Goal: Information Seeking & Learning: Get advice/opinions

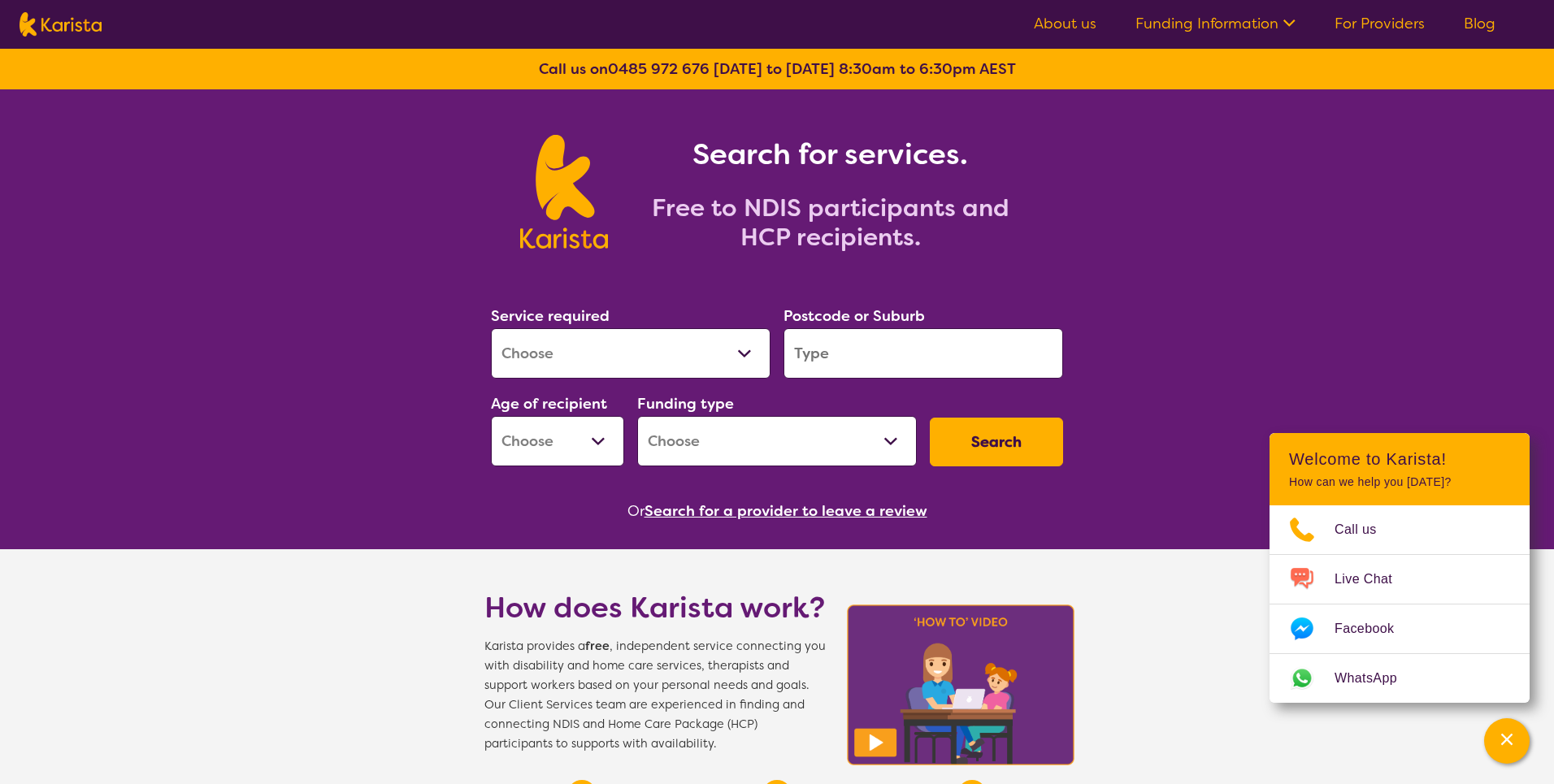
scroll to position [1245, 0]
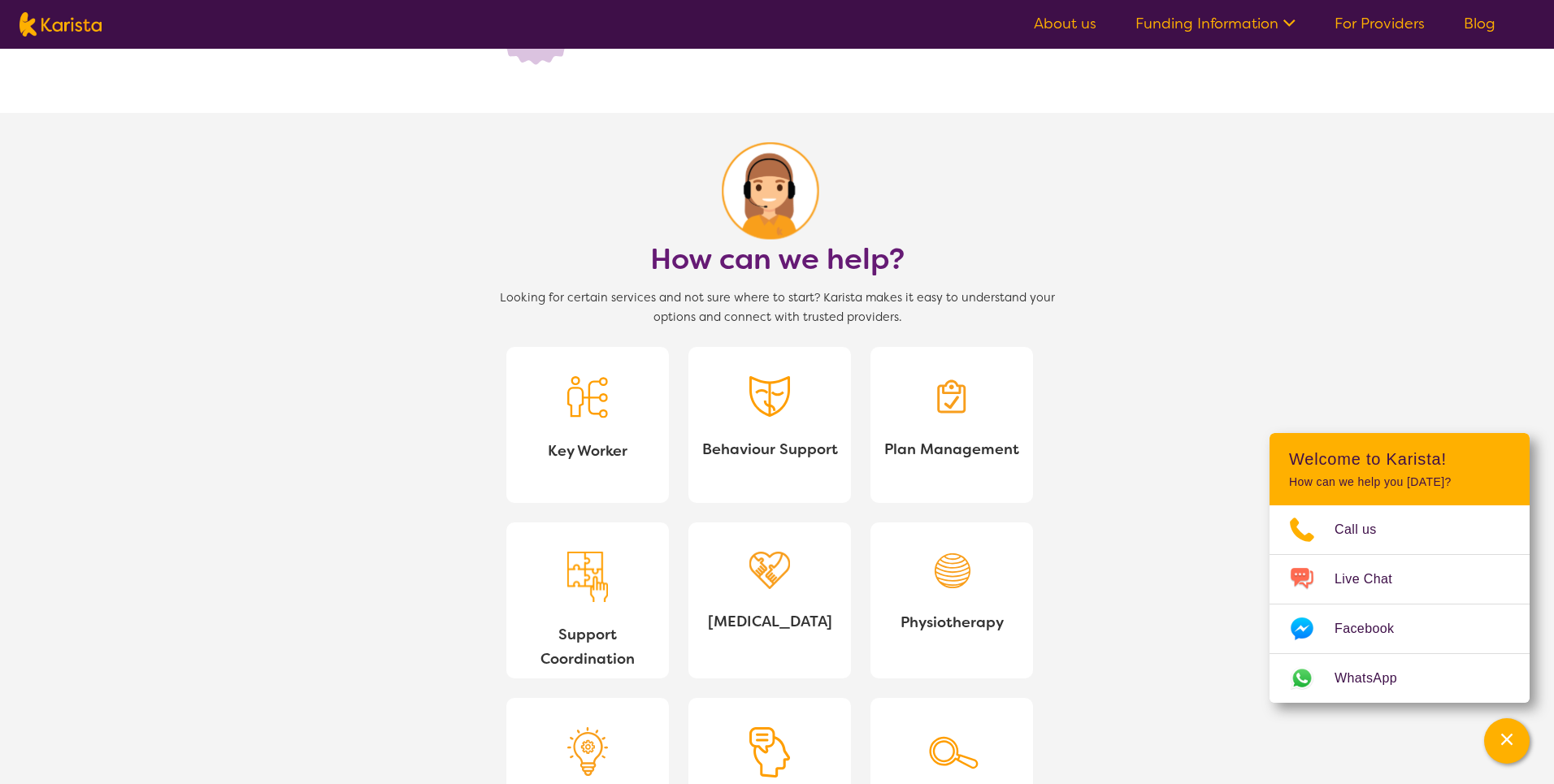
click at [419, 496] on section "How can we help? Looking for certain services and not sure where to start? Kari…" at bounding box center [777, 506] width 1554 height 787
click at [276, 369] on section "How can we help? Looking for certain services and not sure where to start? Kari…" at bounding box center [777, 506] width 1554 height 787
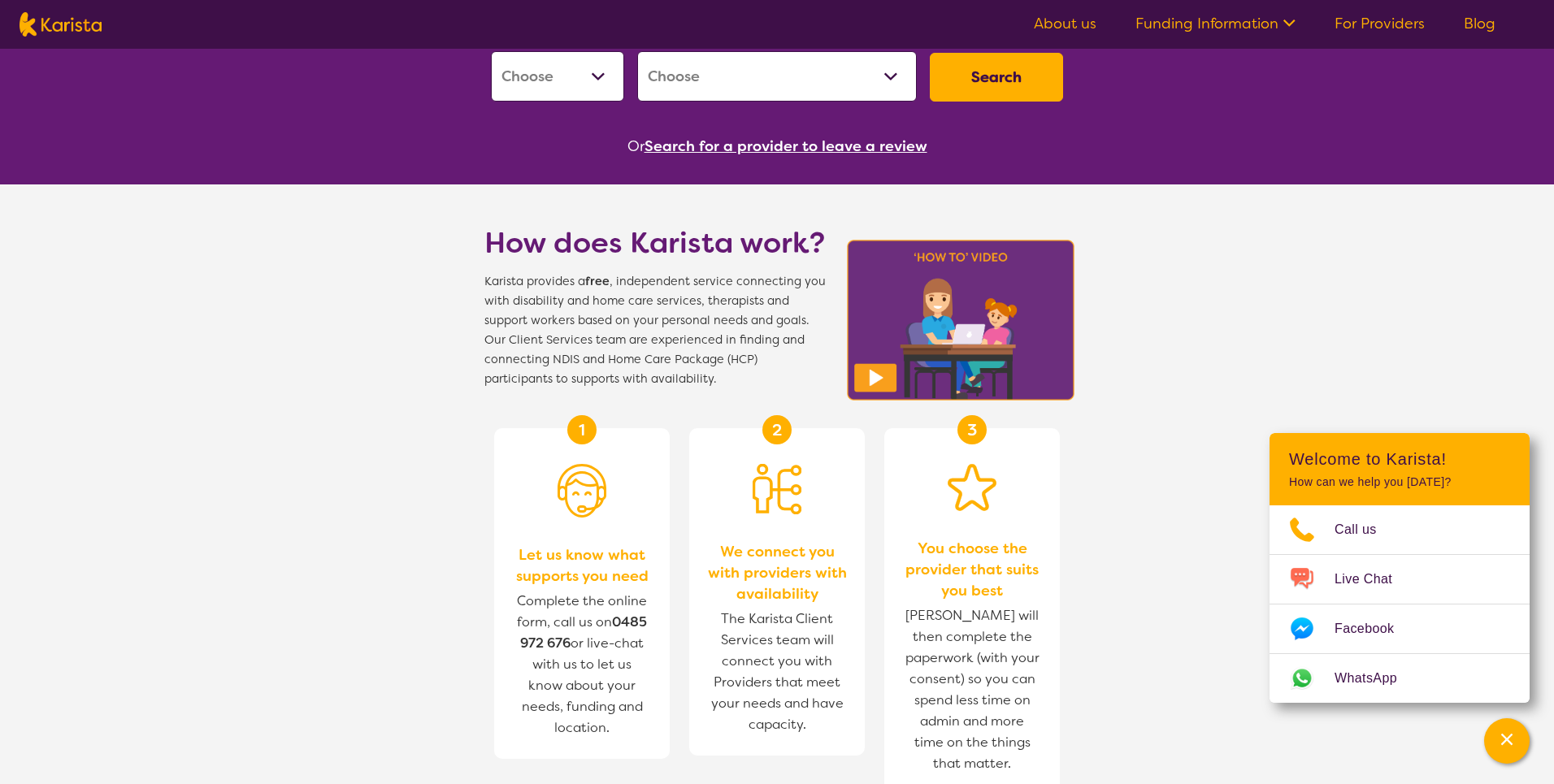
scroll to position [0, 0]
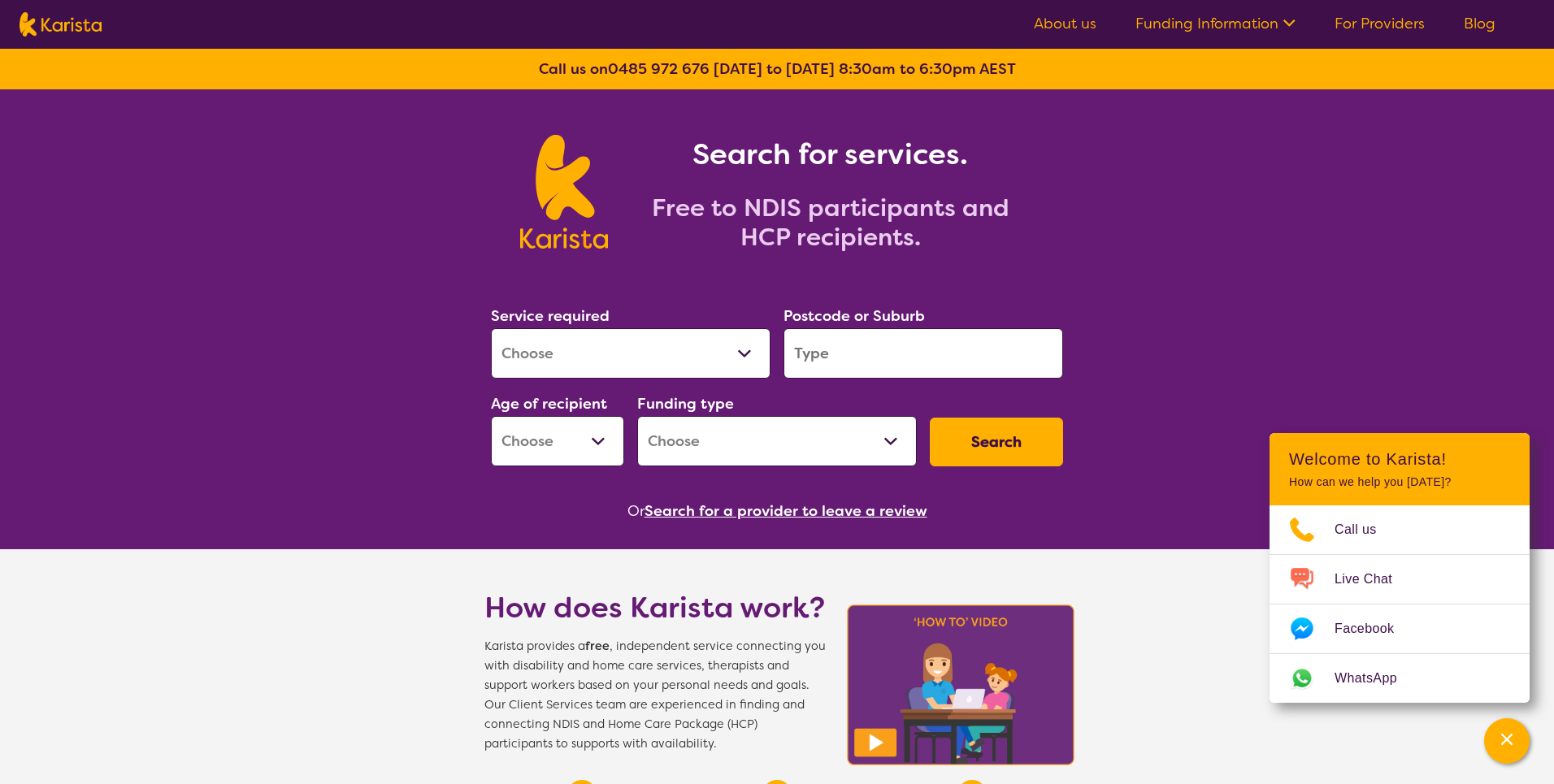
click at [1275, 25] on link "Funding Information" at bounding box center [1215, 24] width 160 height 19
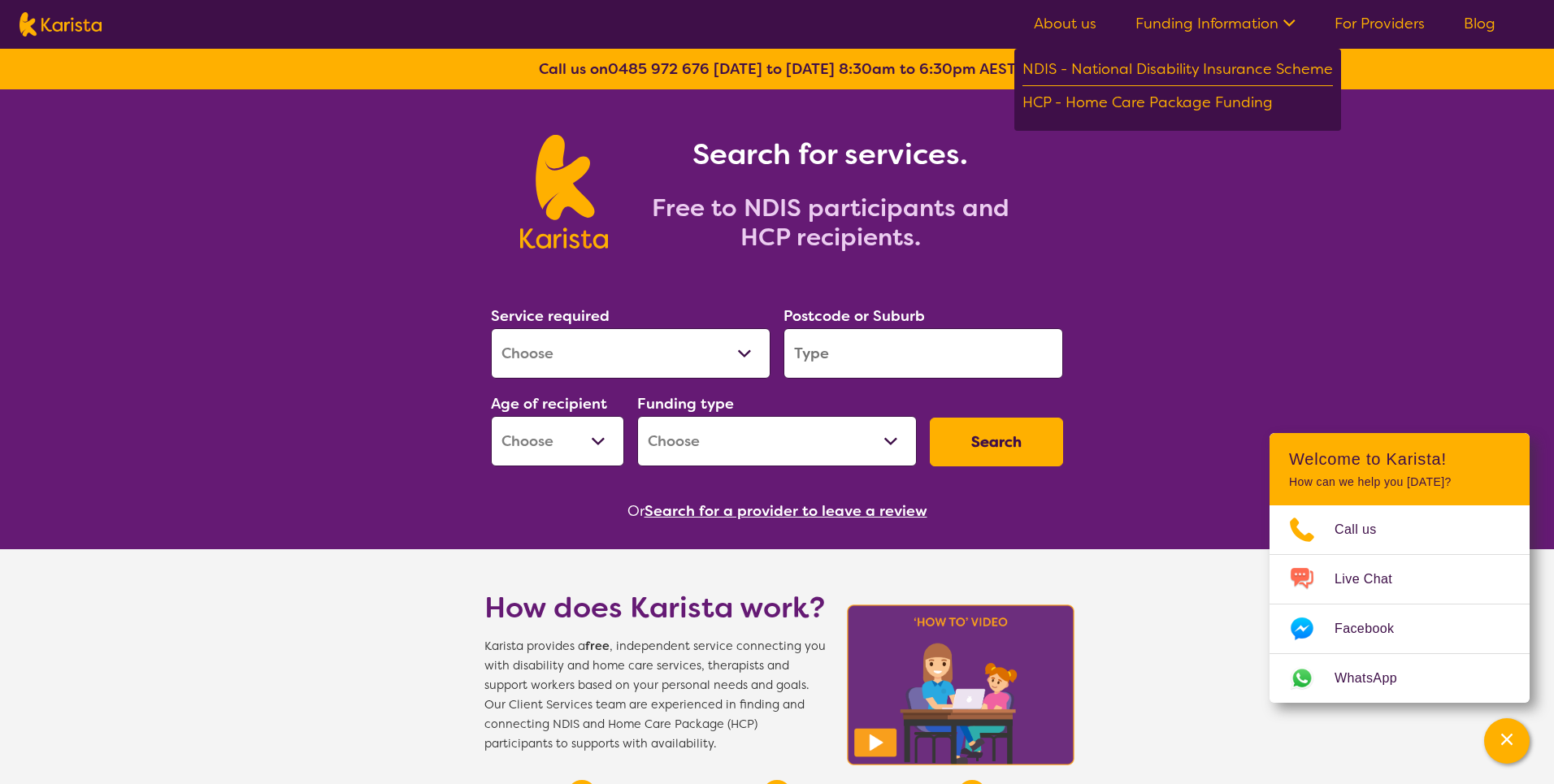
click at [1079, 238] on section "Search for services. Free to NDIS participants and HCP recipients." at bounding box center [776, 173] width 624 height 169
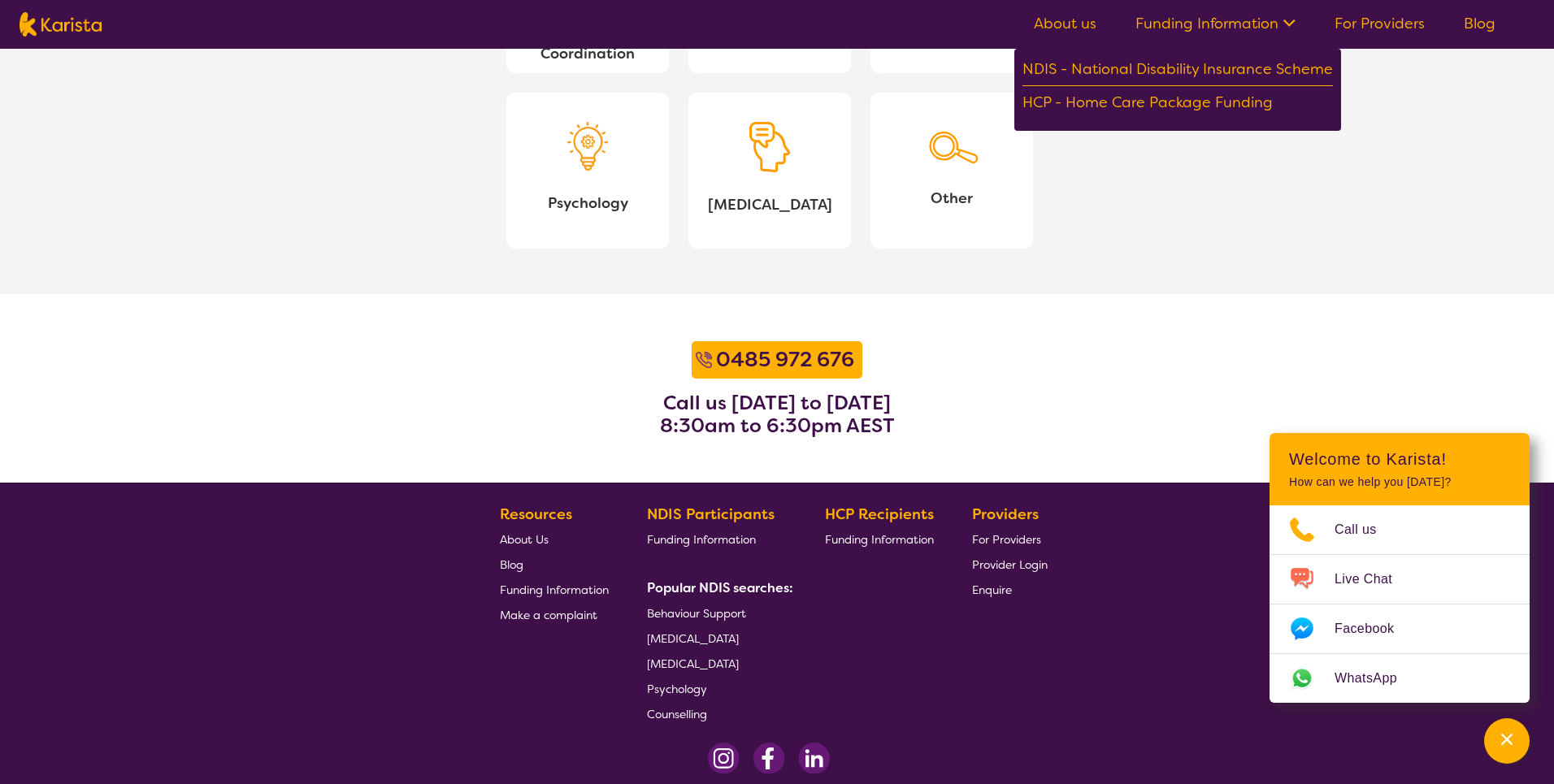
scroll to position [1860, 0]
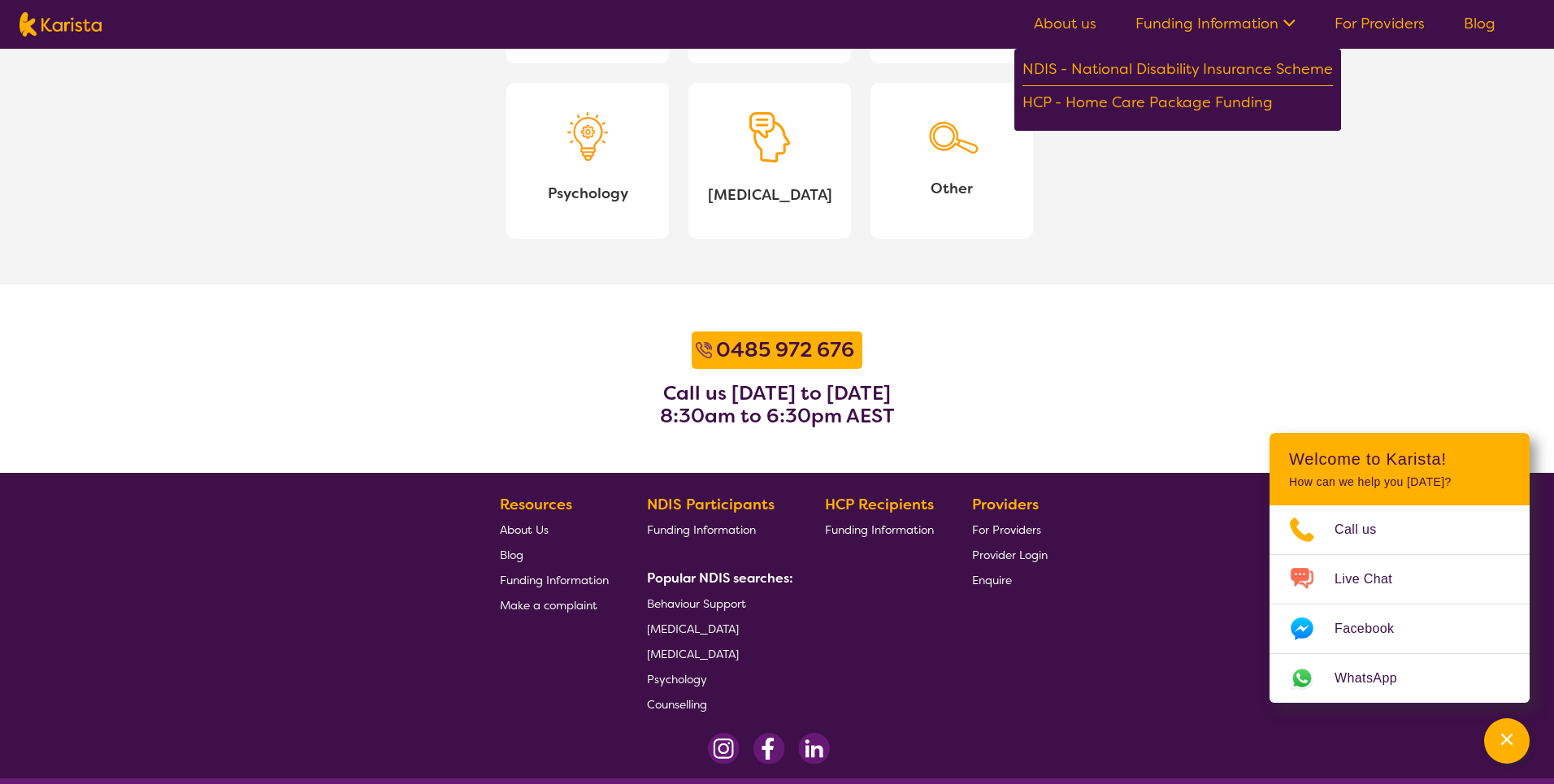
click at [1013, 531] on span "For Providers" at bounding box center [1006, 529] width 69 height 15
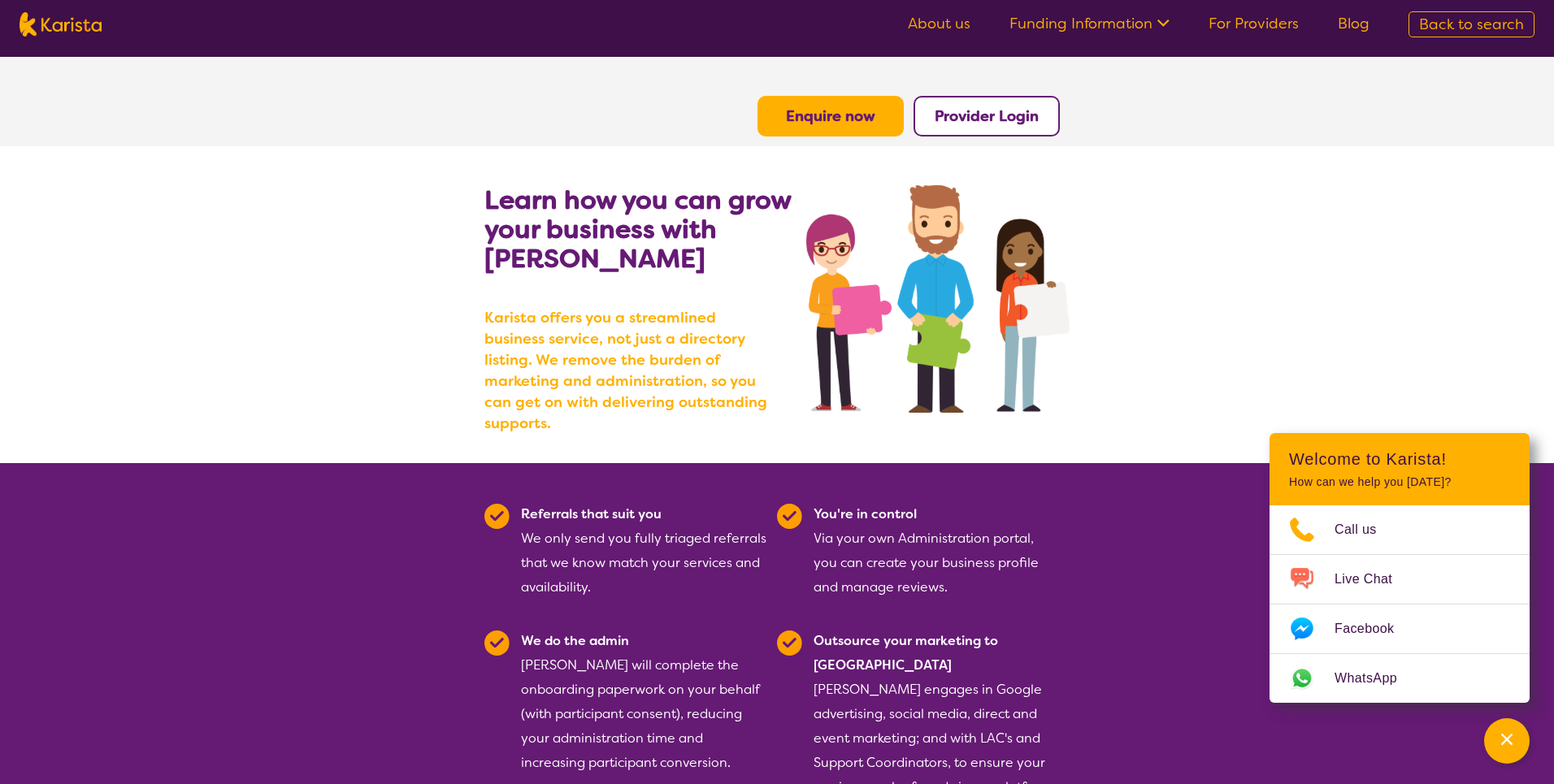
click at [933, 26] on link "About us" at bounding box center [939, 24] width 63 height 19
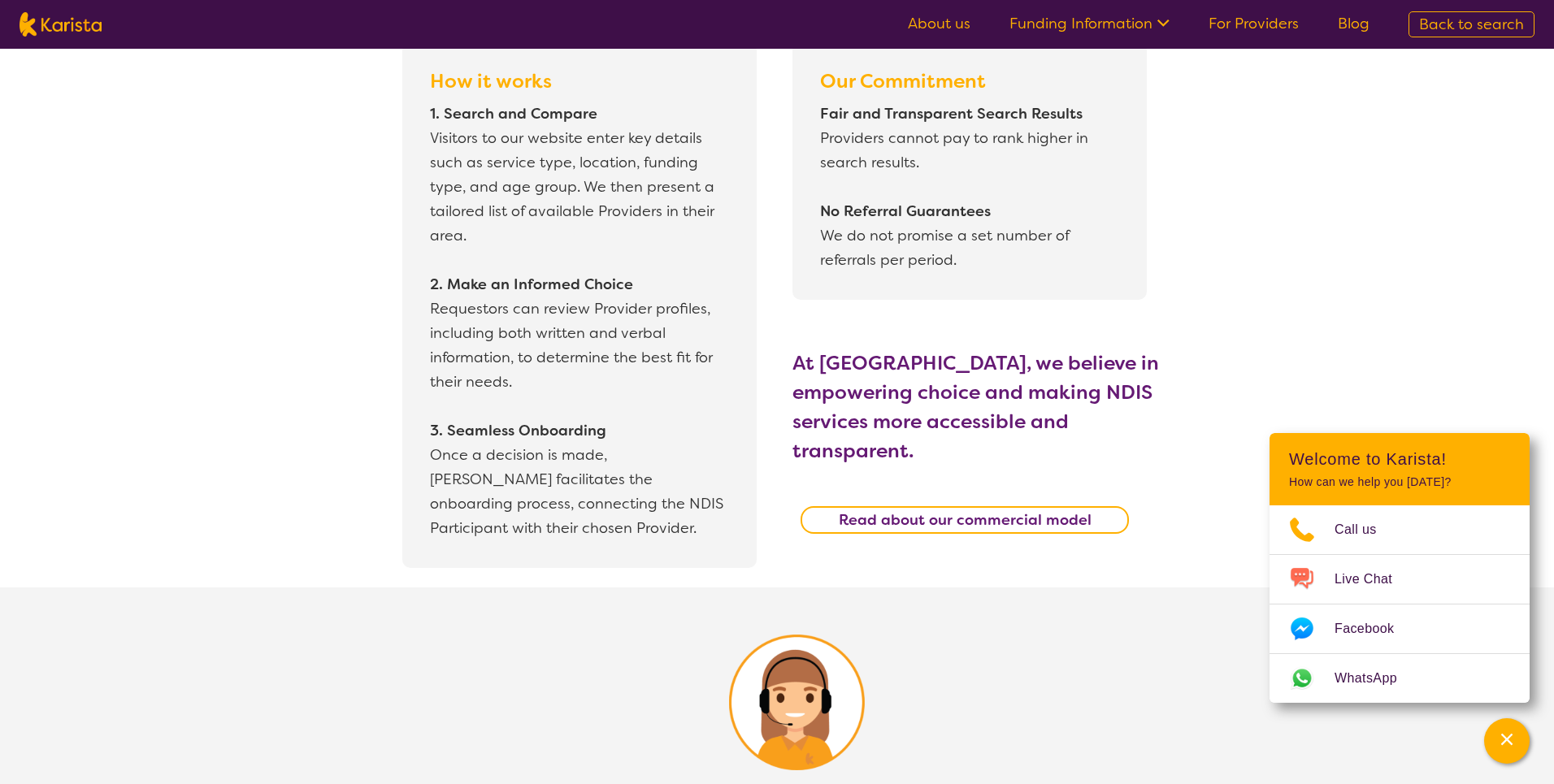
scroll to position [1464, 0]
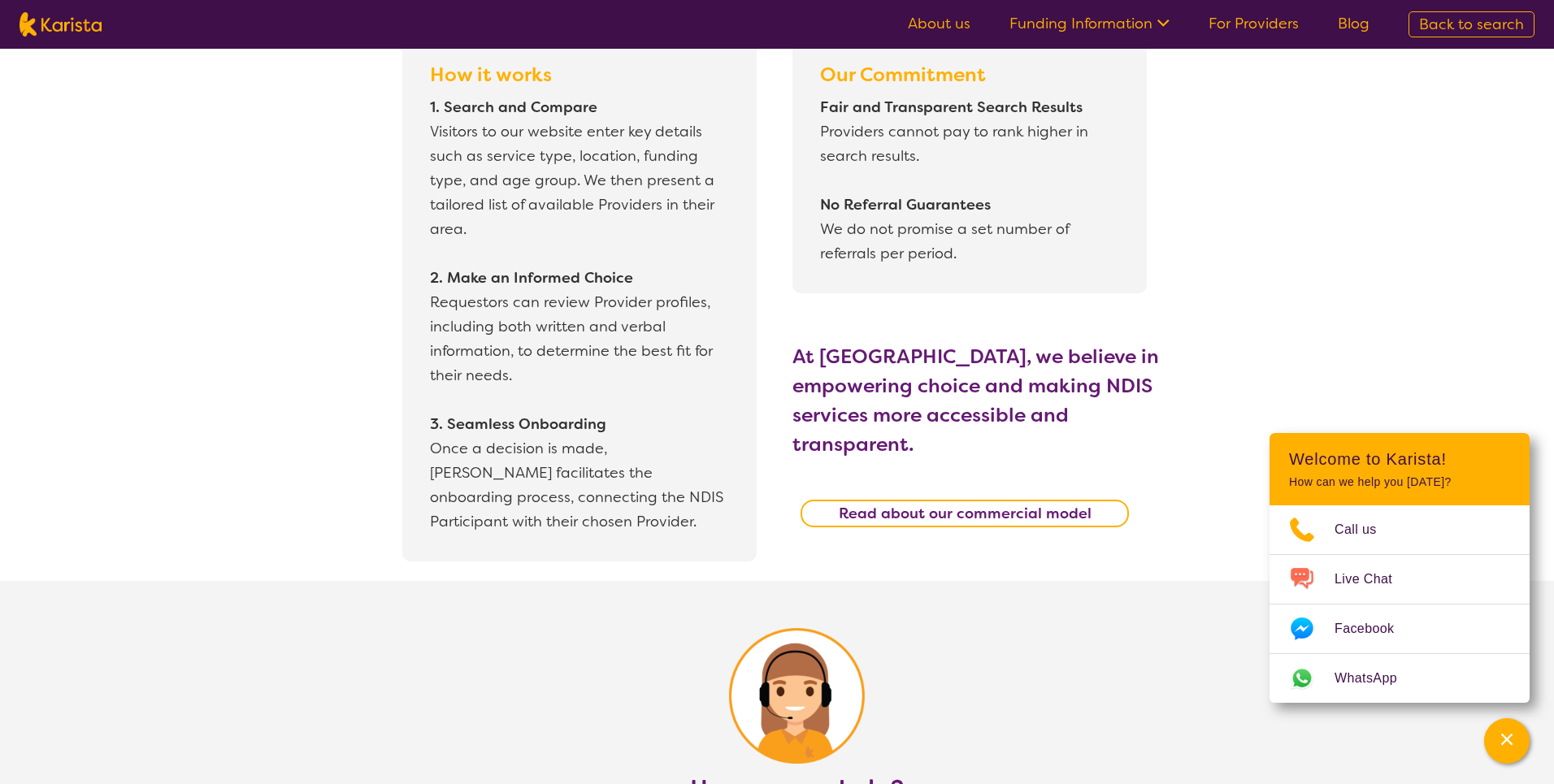
click at [71, 27] on img at bounding box center [60, 25] width 82 height 25
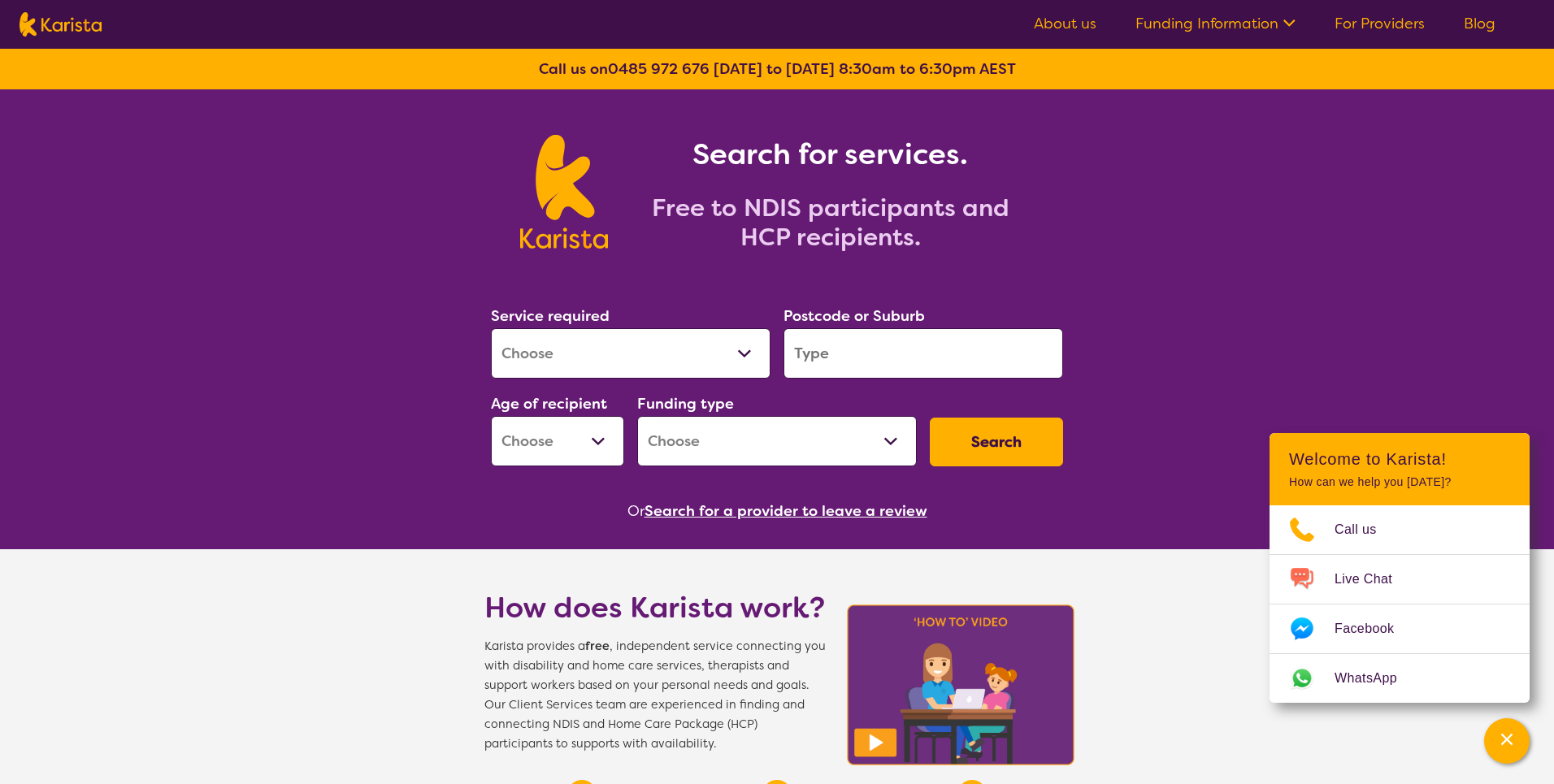
click at [590, 363] on select "Allied Health Assistant Assessment ([MEDICAL_DATA] or [MEDICAL_DATA]) Behaviour…" at bounding box center [631, 353] width 280 height 50
click at [632, 363] on select "Allied Health Assistant Assessment ([MEDICAL_DATA] or [MEDICAL_DATA]) Behaviour…" at bounding box center [631, 353] width 280 height 50
click at [491, 328] on select "Allied Health Assistant Assessment ([MEDICAL_DATA] or [MEDICAL_DATA]) Behaviour…" at bounding box center [631, 353] width 280 height 50
click at [640, 354] on select "Allied Health Assistant Assessment (ADHD or Autism) Behaviour support Counselli…" at bounding box center [631, 353] width 280 height 50
select select "Domestic and home help"
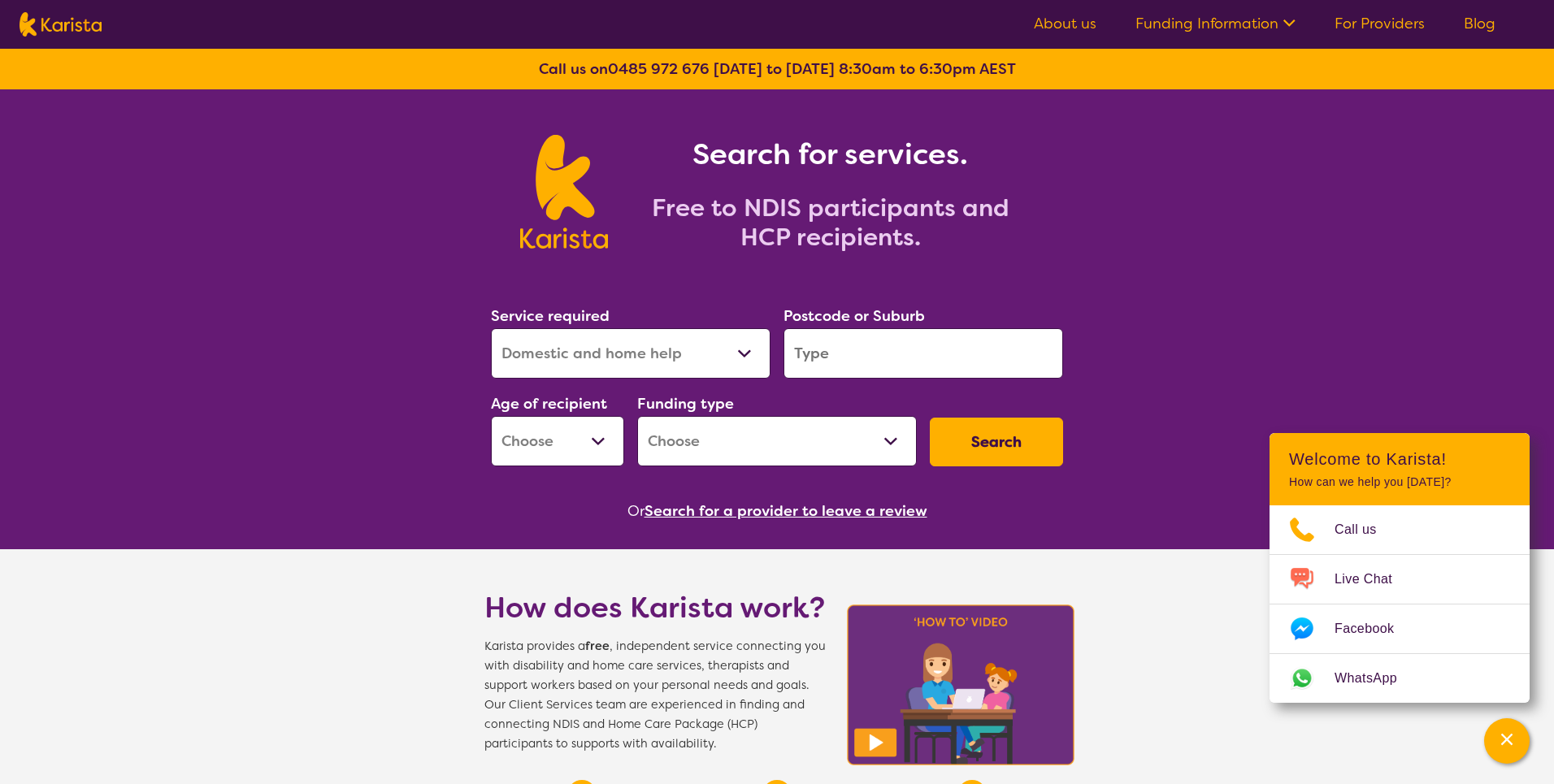
click at [491, 328] on select "Allied Health Assistant Assessment (ADHD or Autism) Behaviour support Counselli…" at bounding box center [631, 353] width 280 height 50
click at [844, 350] on input "search" at bounding box center [923, 353] width 280 height 50
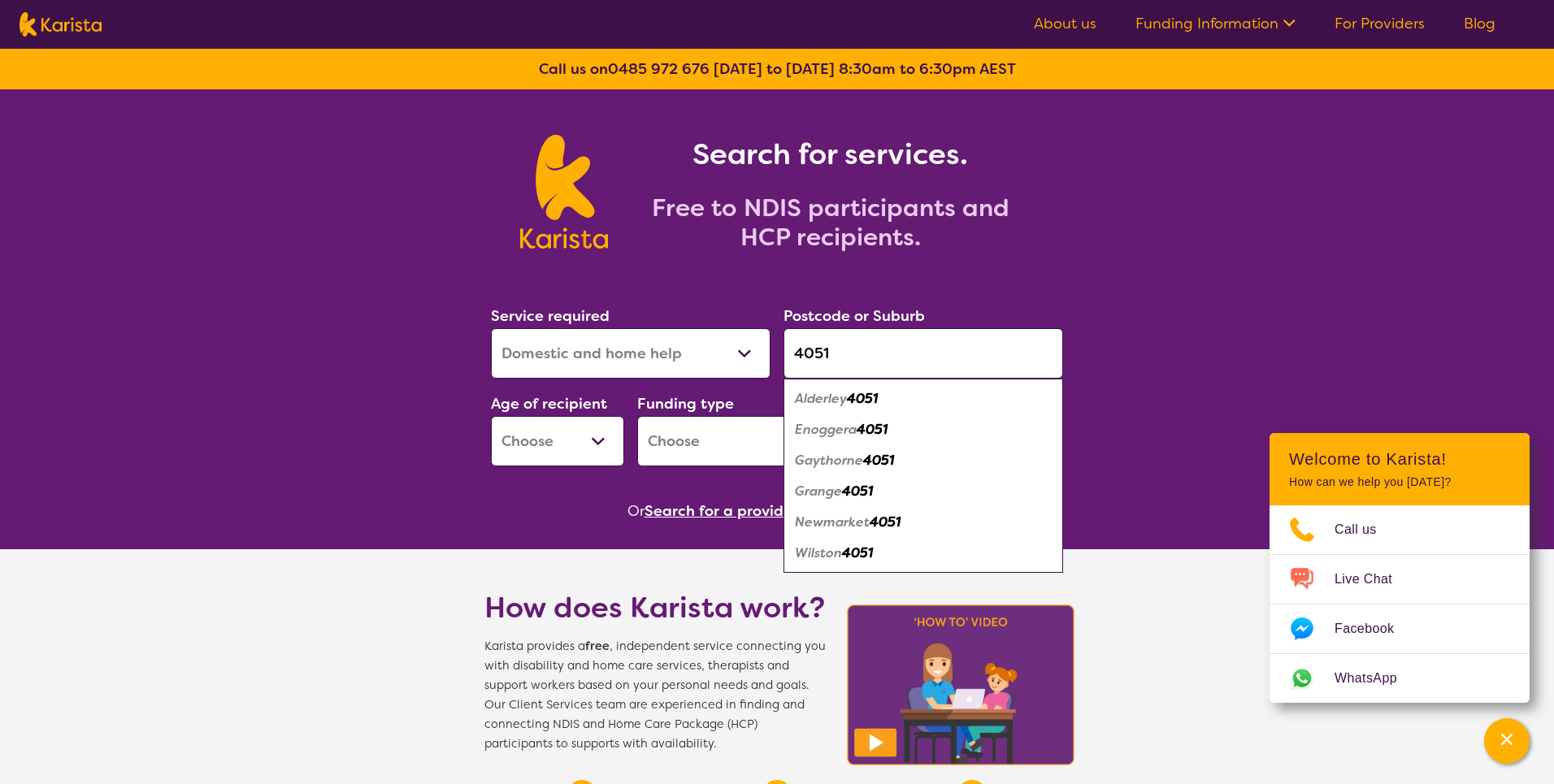
click at [840, 342] on input "4051" at bounding box center [923, 353] width 280 height 50
type input "4051"
click at [550, 450] on select "Early Childhood - 0 to 9 Child - 10 to 11 Adolescent - 12 to 17 Adult - 18 to 6…" at bounding box center [558, 441] width 134 height 50
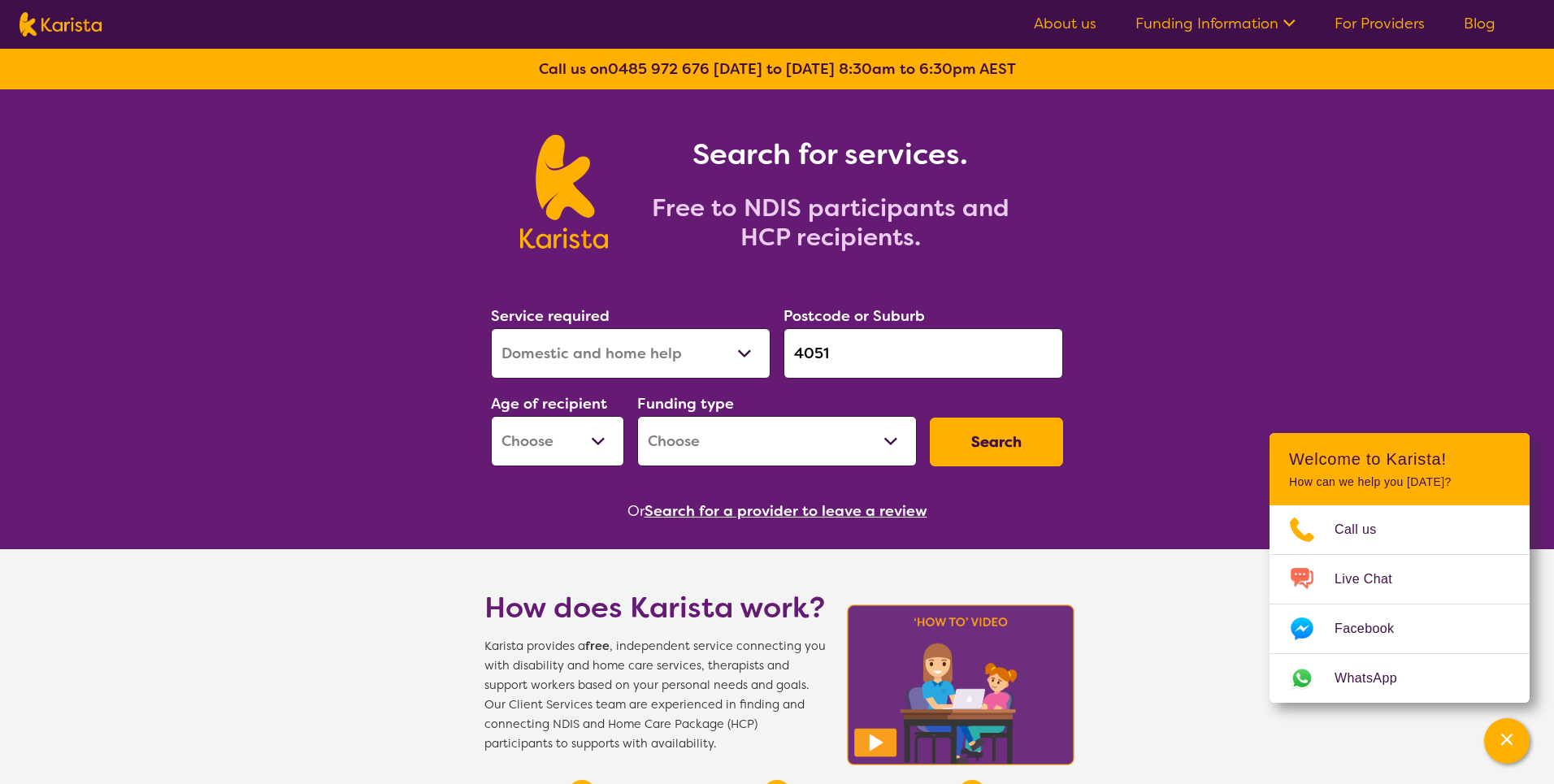
select select "AD"
click at [491, 416] on select "Early Childhood - 0 to 9 Child - 10 to 11 Adolescent - 12 to 17 Adult - 18 to 6…" at bounding box center [558, 441] width 134 height 50
click at [694, 470] on div "Funding type Home Care Package (HCP) National Disability Insurance Scheme (NDIS…" at bounding box center [777, 428] width 293 height 88
click at [701, 446] on select "Home Care Package (HCP) National Disability Insurance Scheme (NDIS) I don't know" at bounding box center [777, 441] width 280 height 50
select select "NDIS"
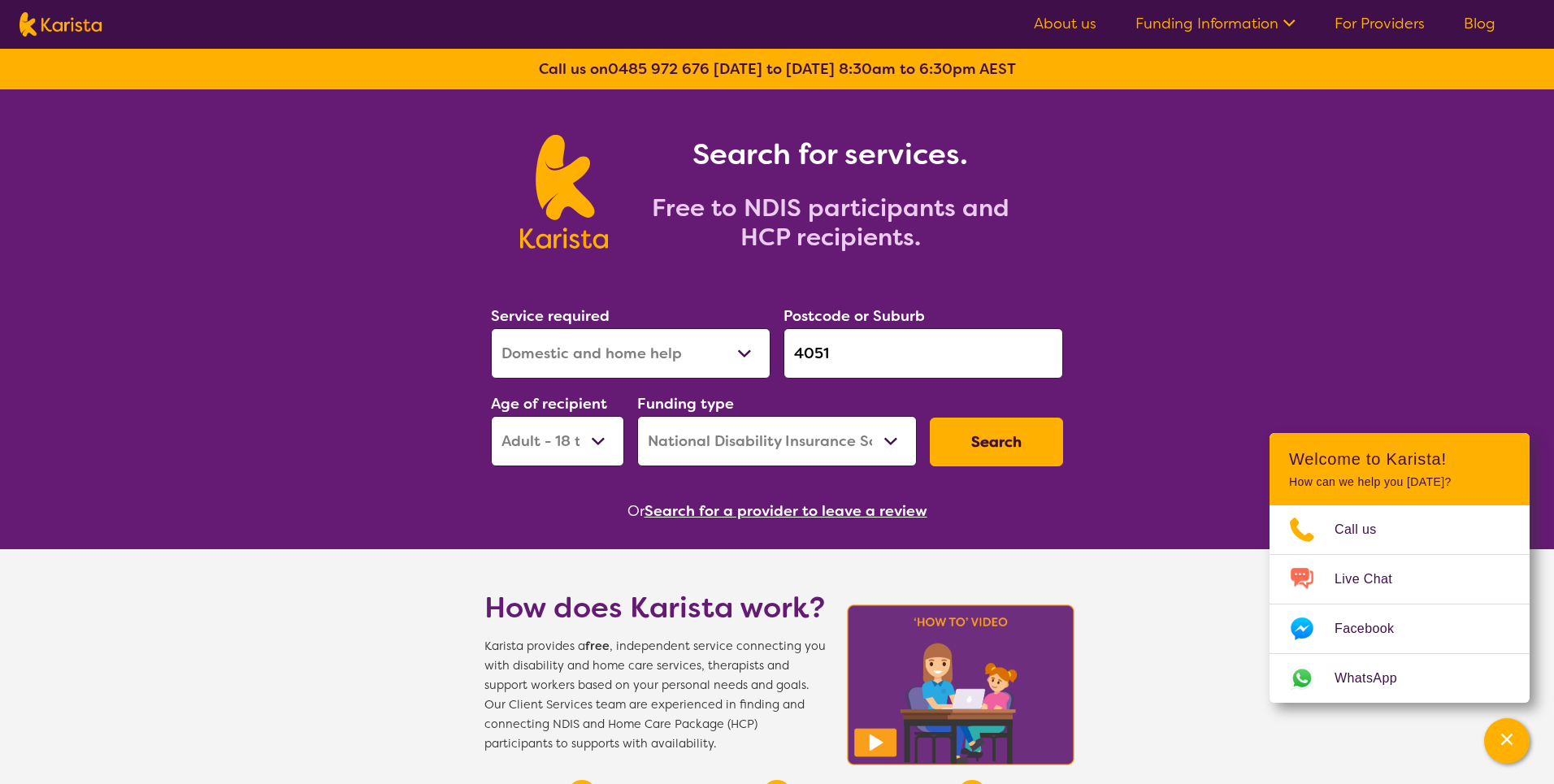
click at [637, 416] on select "Home Care Package (HCP) National Disability Insurance Scheme (NDIS) I don't know" at bounding box center [777, 441] width 280 height 50
click at [969, 433] on button "Search" at bounding box center [996, 442] width 134 height 49
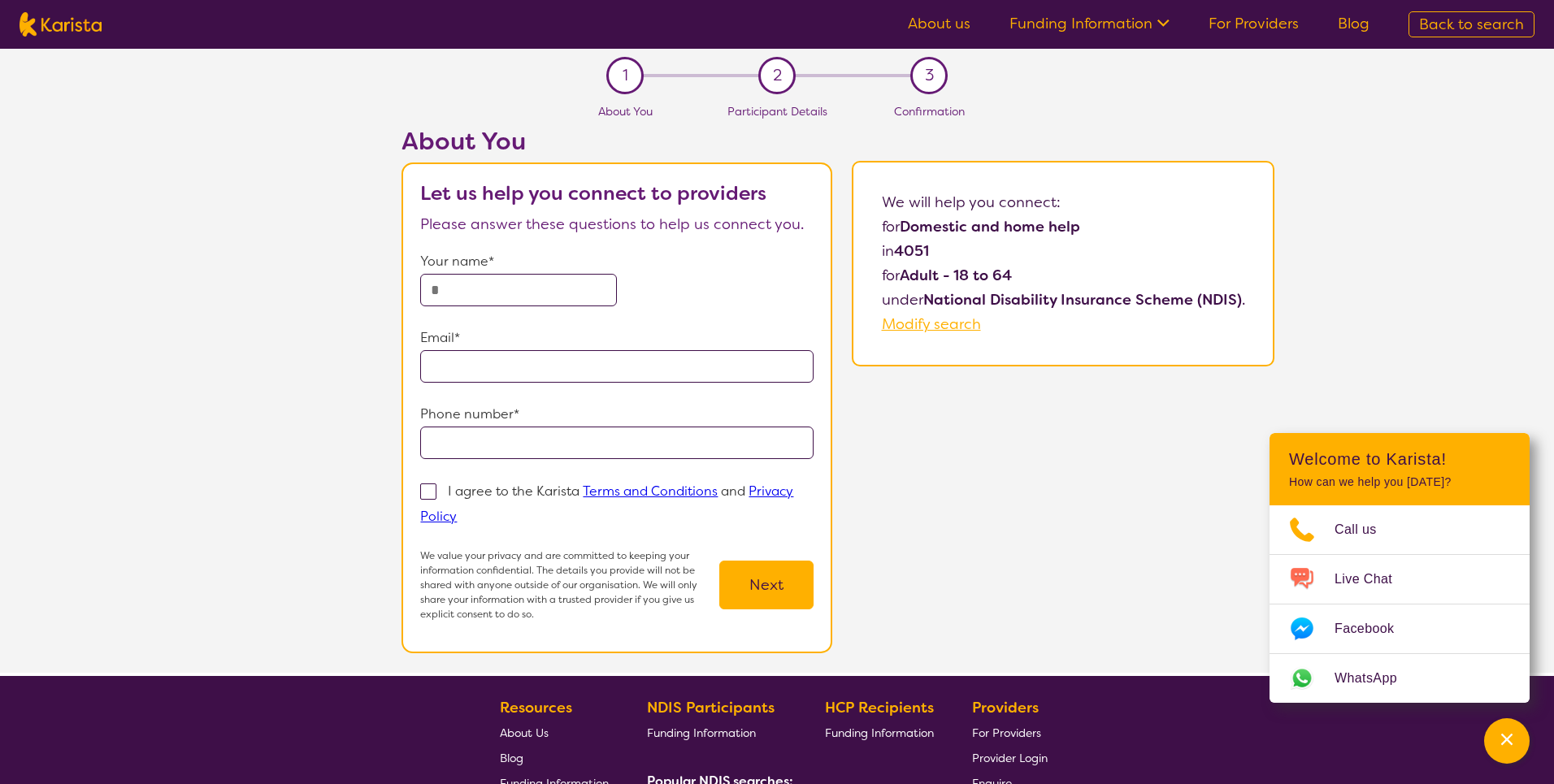
click at [930, 81] on span "3" at bounding box center [929, 76] width 9 height 25
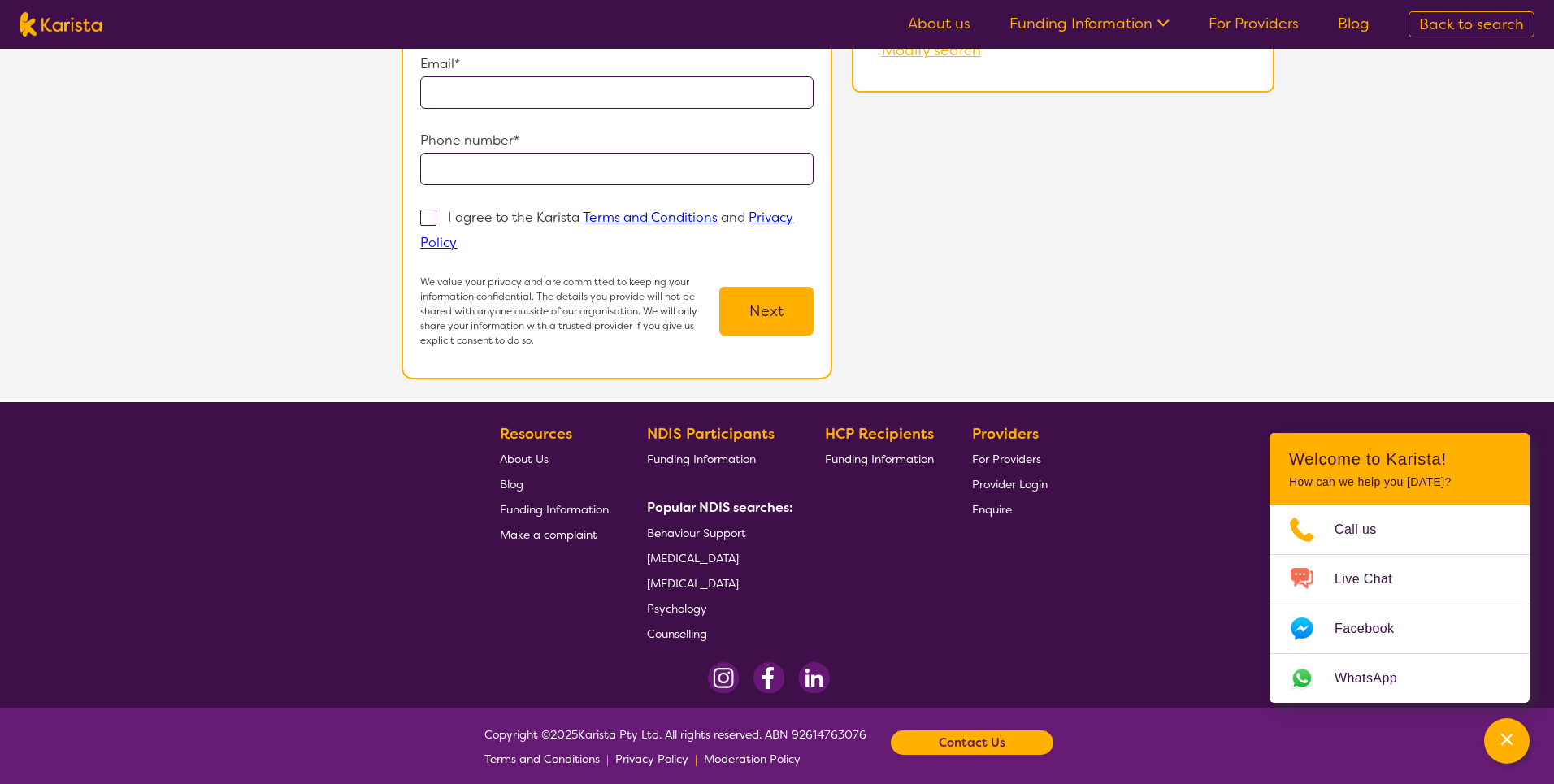
scroll to position [276, 0]
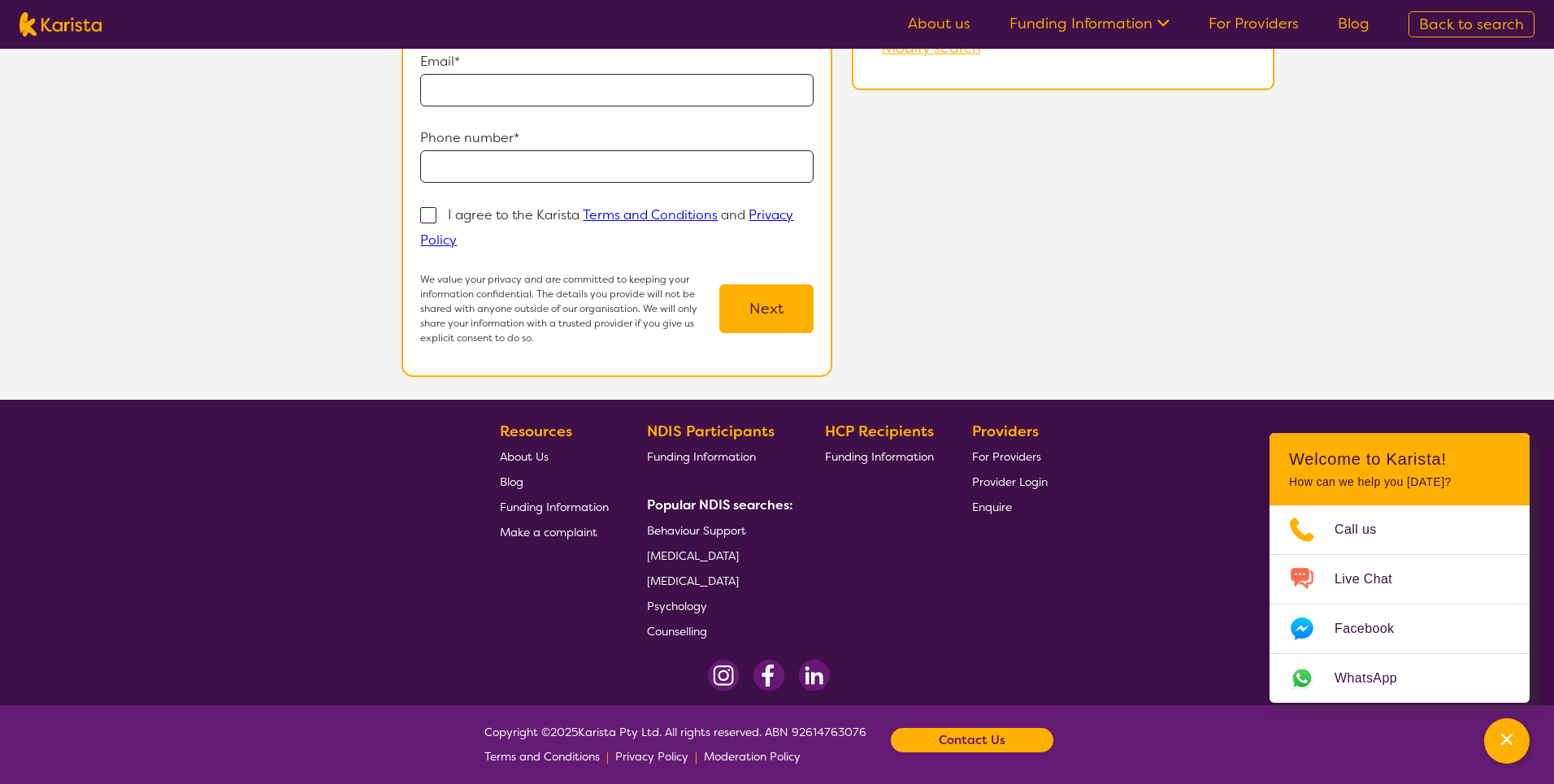
click at [812, 681] on img at bounding box center [814, 676] width 32 height 32
click at [735, 675] on img at bounding box center [724, 676] width 32 height 32
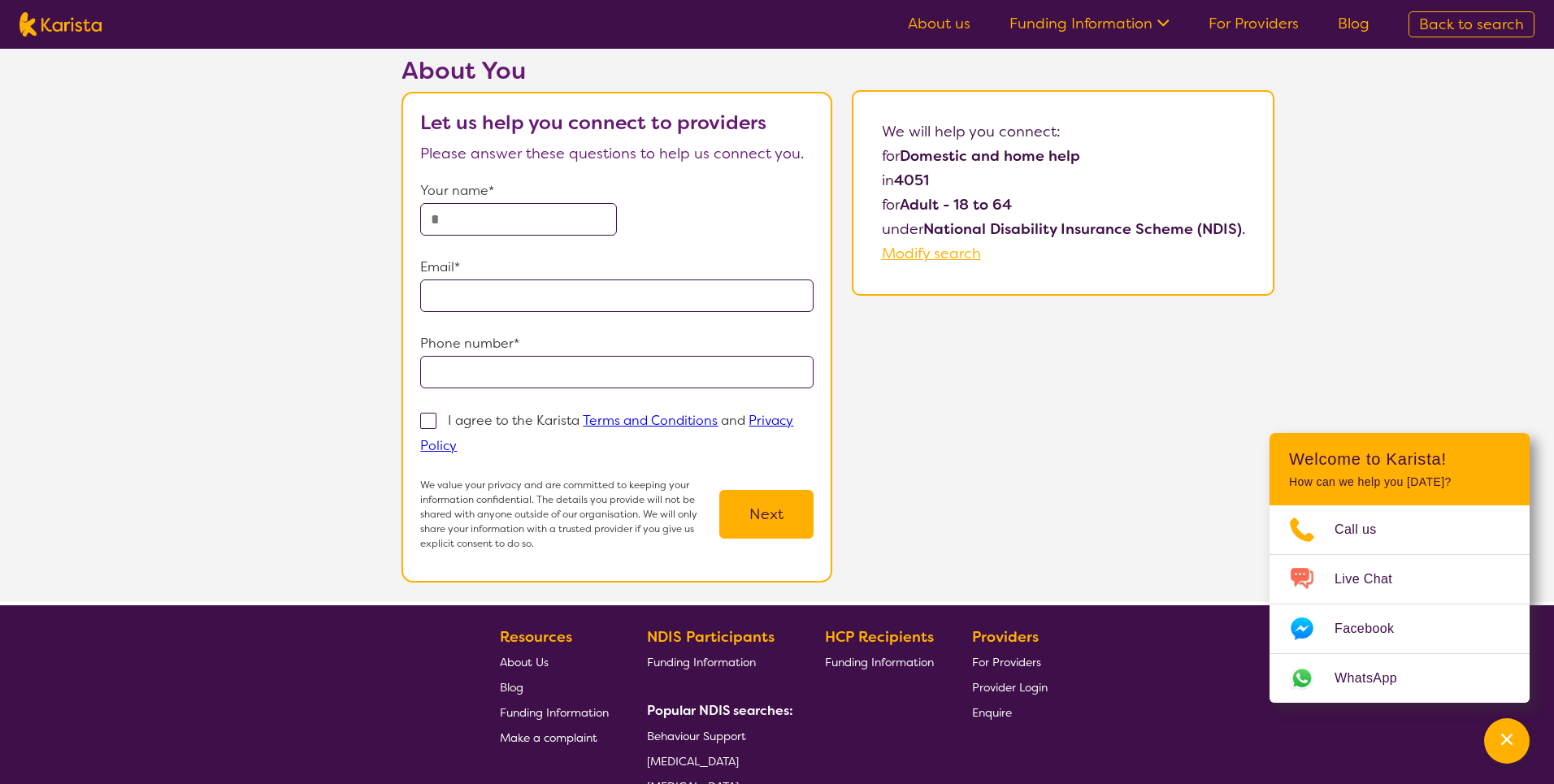
scroll to position [31, 0]
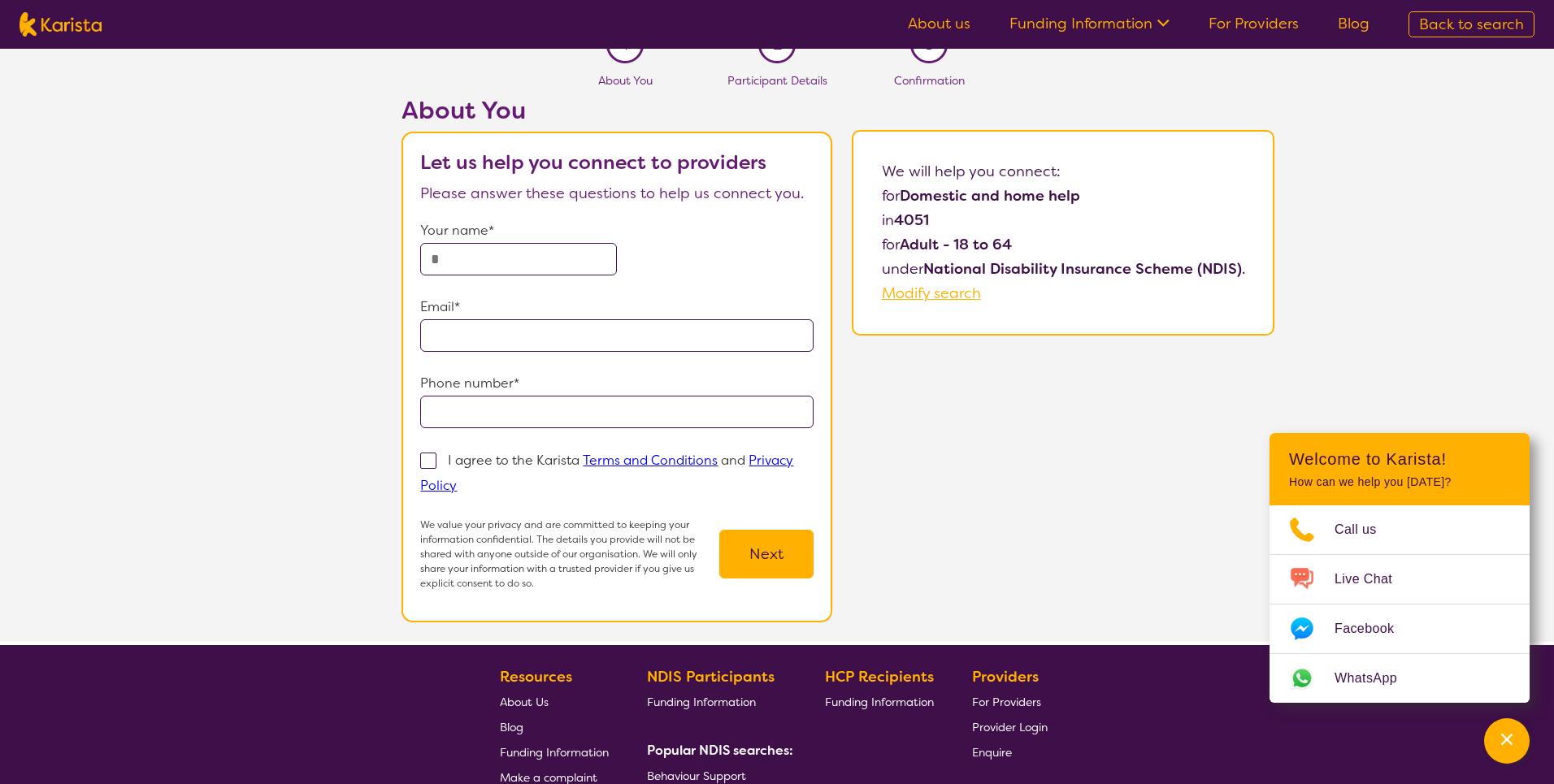
click at [494, 272] on input "text" at bounding box center [519, 259] width 196 height 33
type input "**********"
click at [466, 412] on input "tel" at bounding box center [617, 411] width 393 height 33
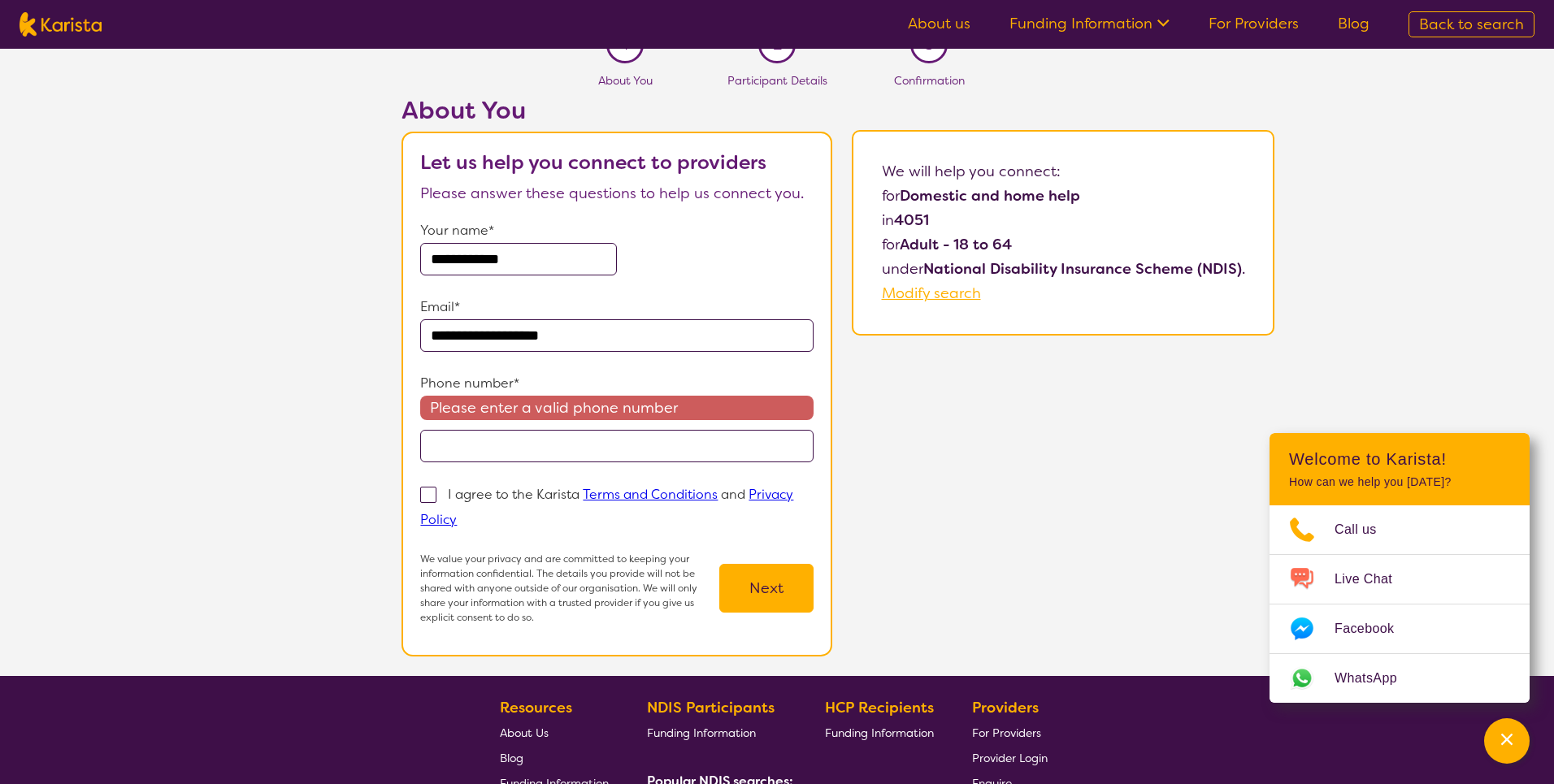
click at [422, 458] on form "**********" at bounding box center [617, 421] width 393 height 406
click at [446, 454] on input "tel" at bounding box center [617, 446] width 393 height 33
click at [359, 496] on div "**********" at bounding box center [838, 386] width 1432 height 580
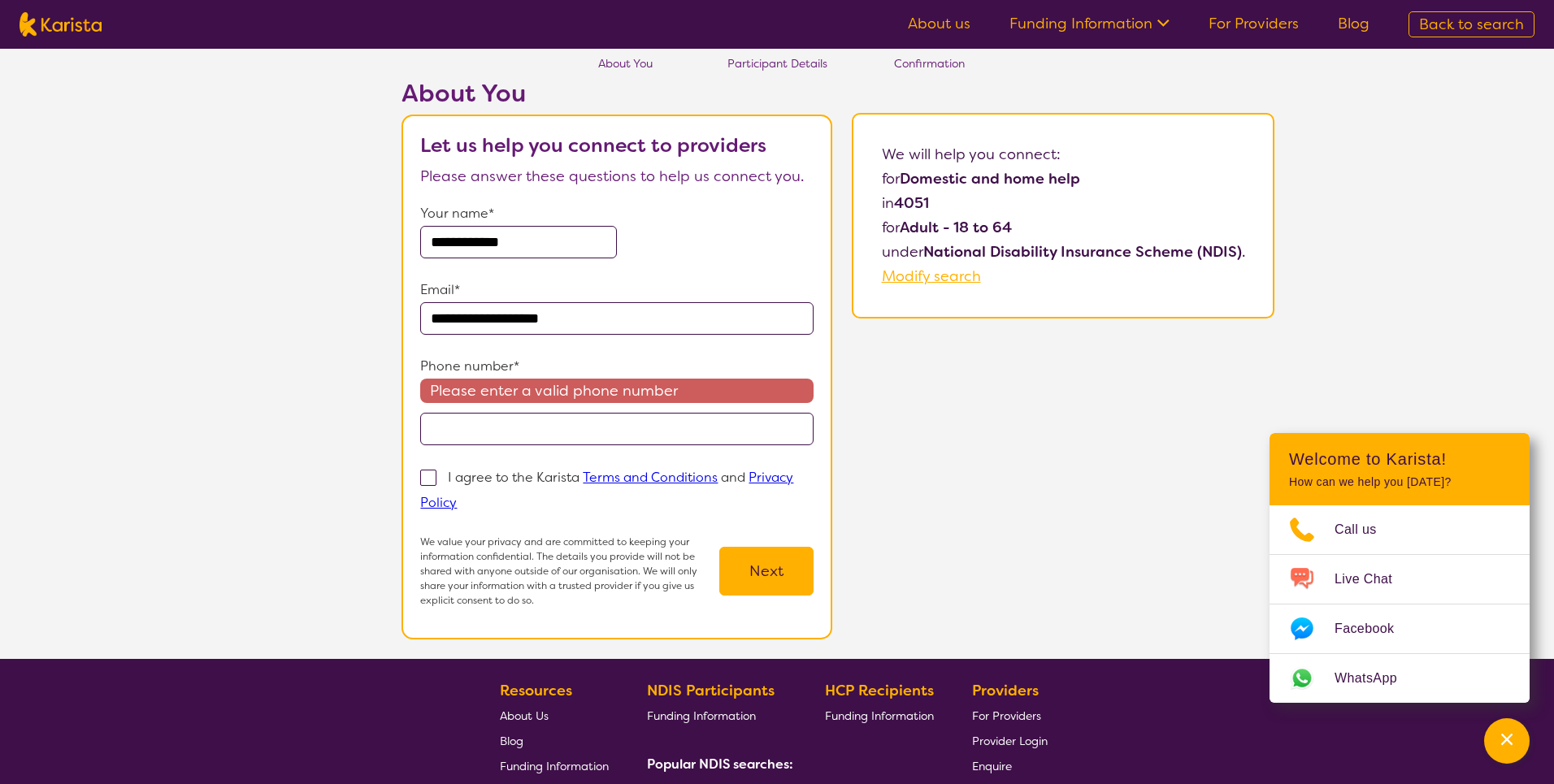
scroll to position [56, 0]
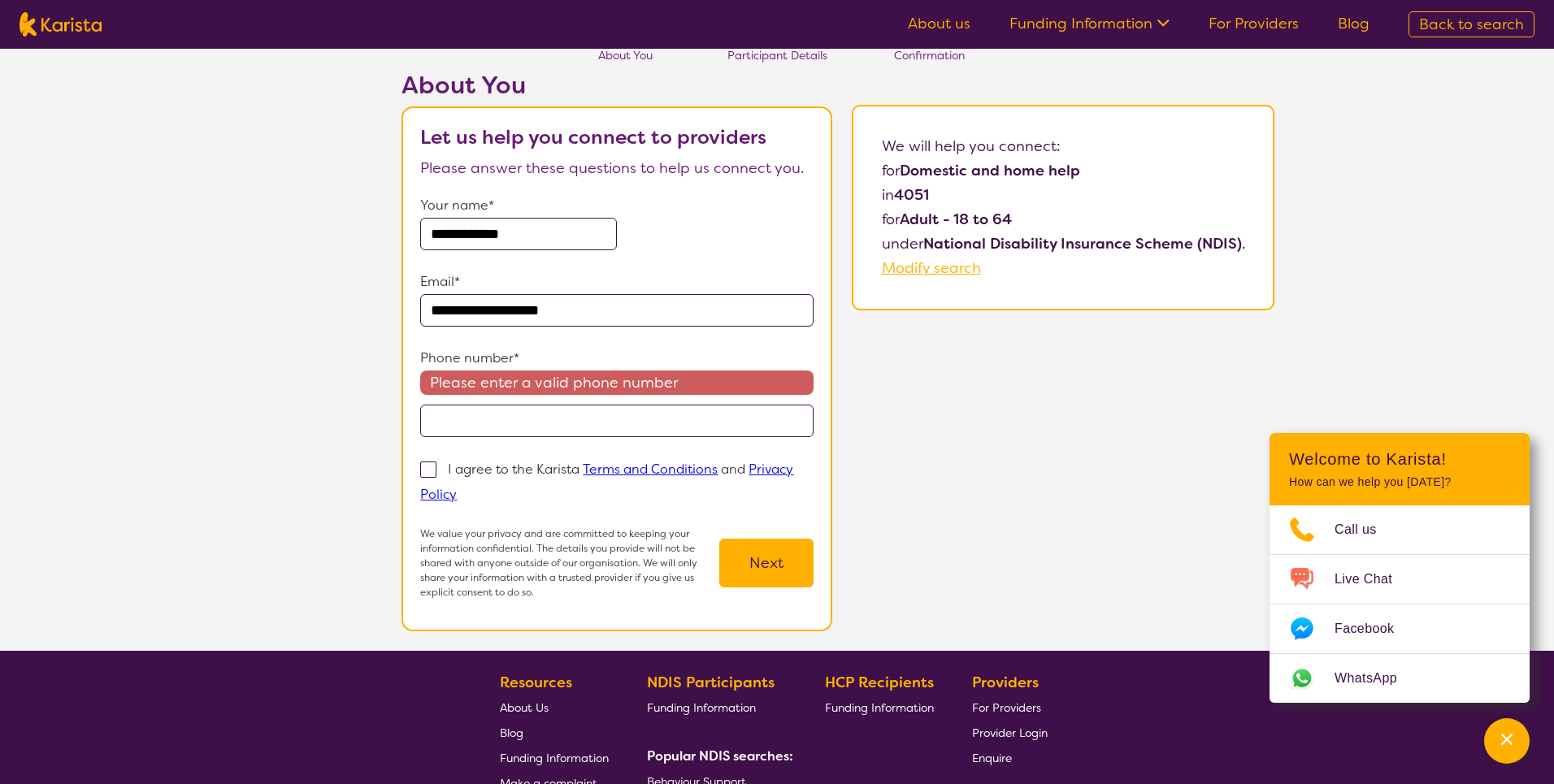
click at [76, 23] on img at bounding box center [60, 25] width 82 height 25
select select "Domestic and home help"
select select "AD"
select select "NDIS"
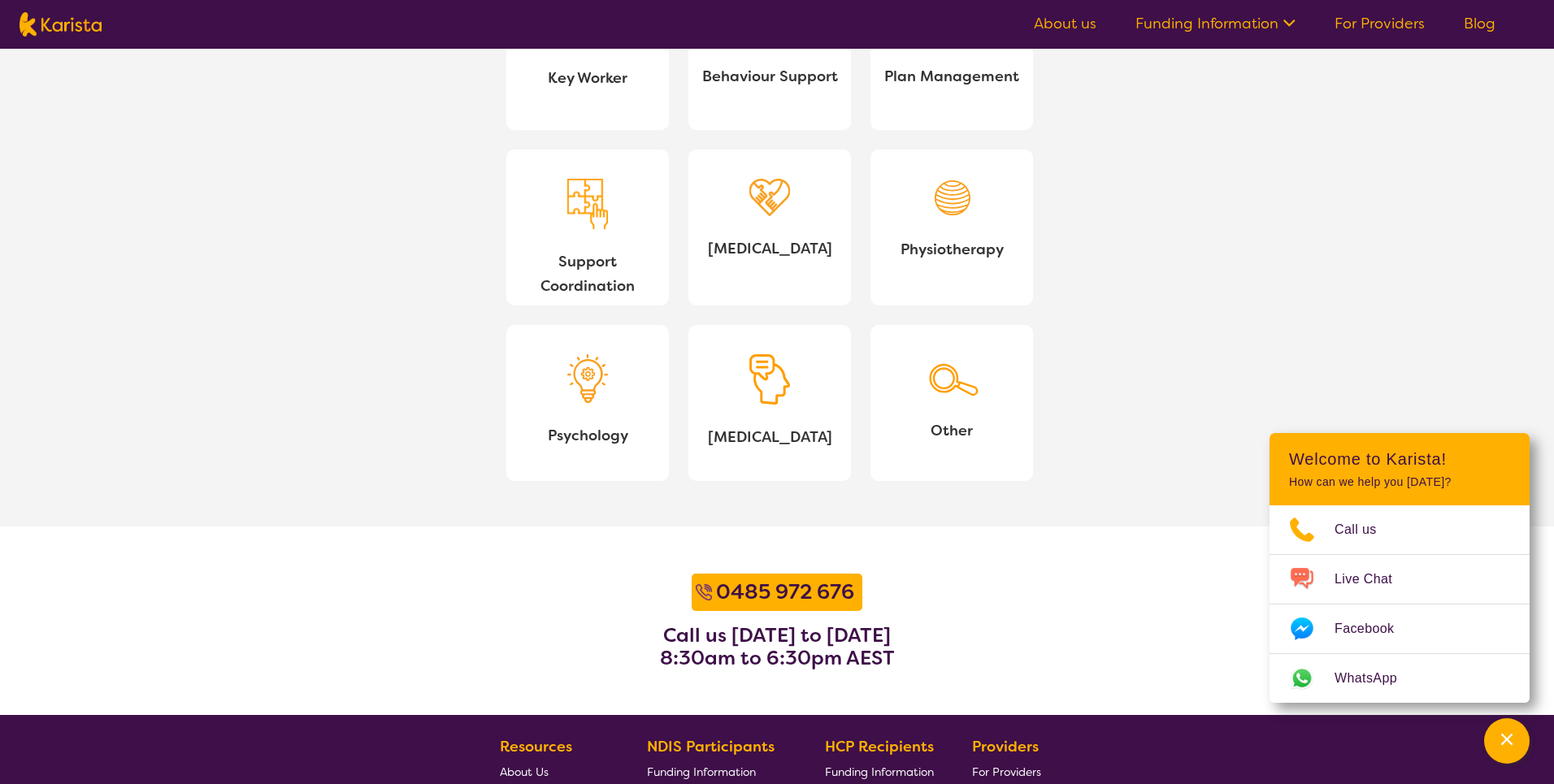
scroll to position [1437, 0]
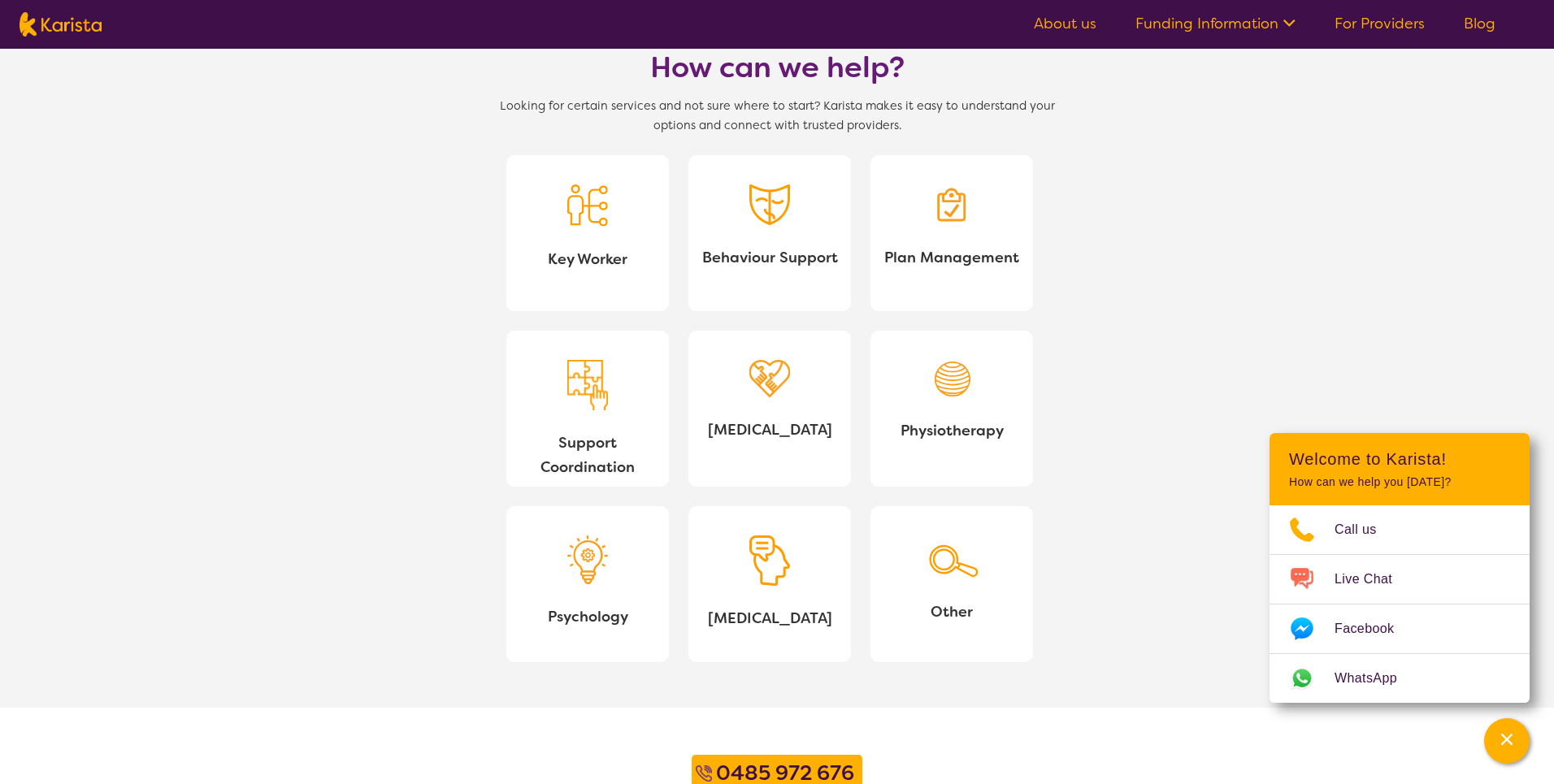
click at [1367, 25] on link "For Providers" at bounding box center [1380, 24] width 90 height 19
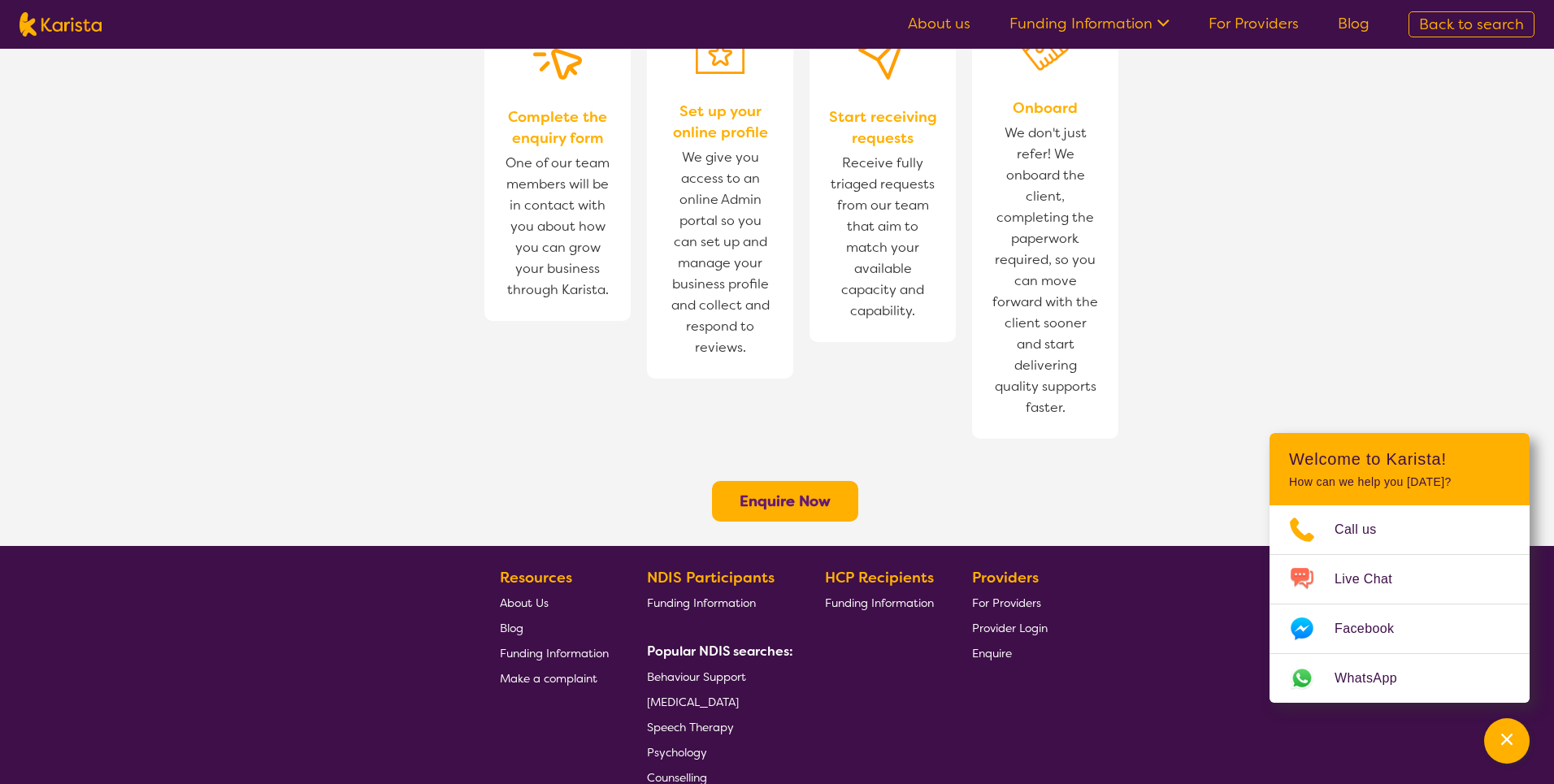
scroll to position [1176, 0]
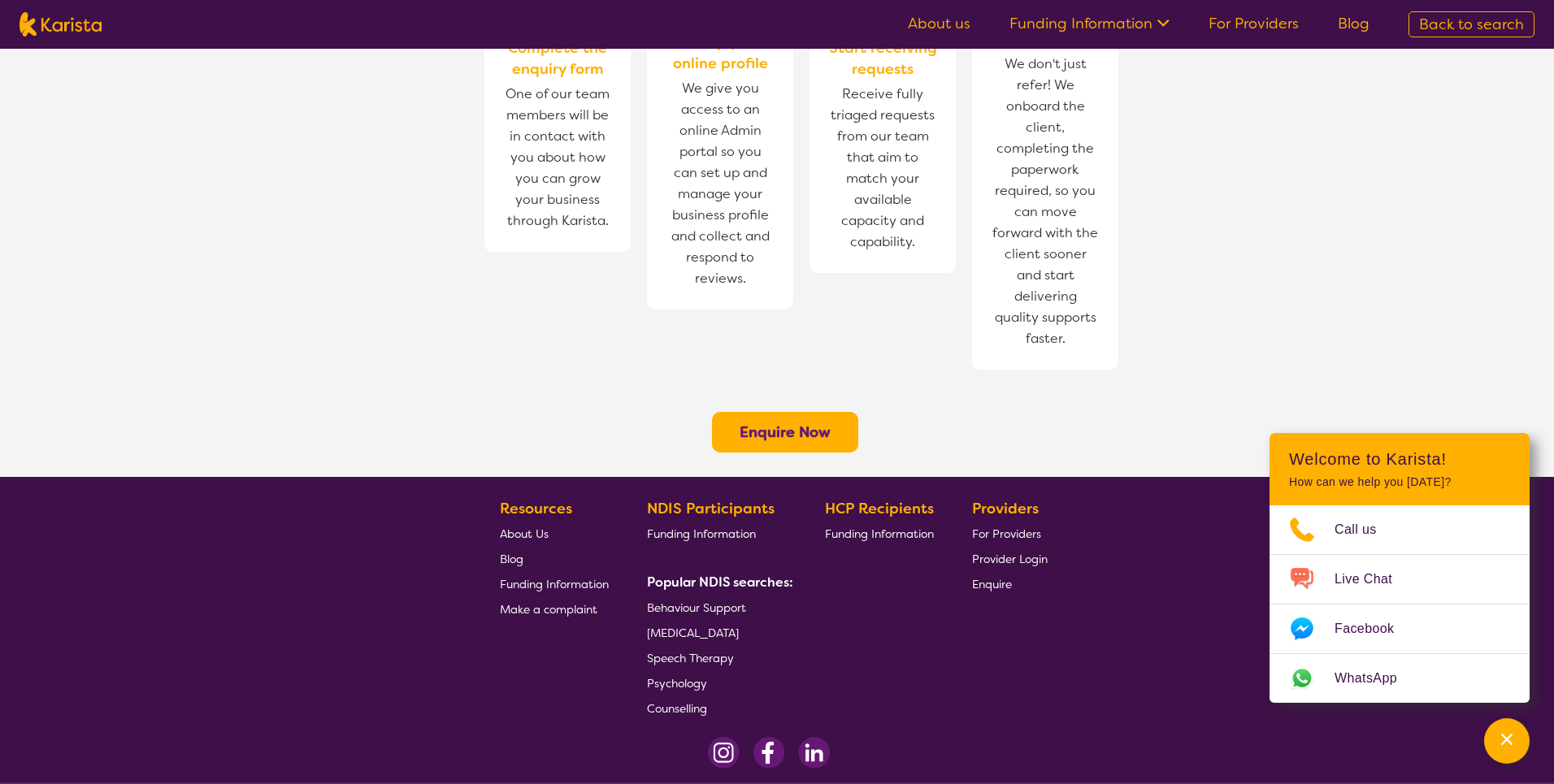
click at [722, 737] on img at bounding box center [724, 753] width 32 height 32
click at [816, 737] on img at bounding box center [814, 753] width 32 height 32
click at [768, 737] on img at bounding box center [768, 753] width 33 height 32
click at [457, 333] on section "How does Karista work for Providers? 1 Complete the enquiry form One of our tea…" at bounding box center [777, 119] width 1554 height 717
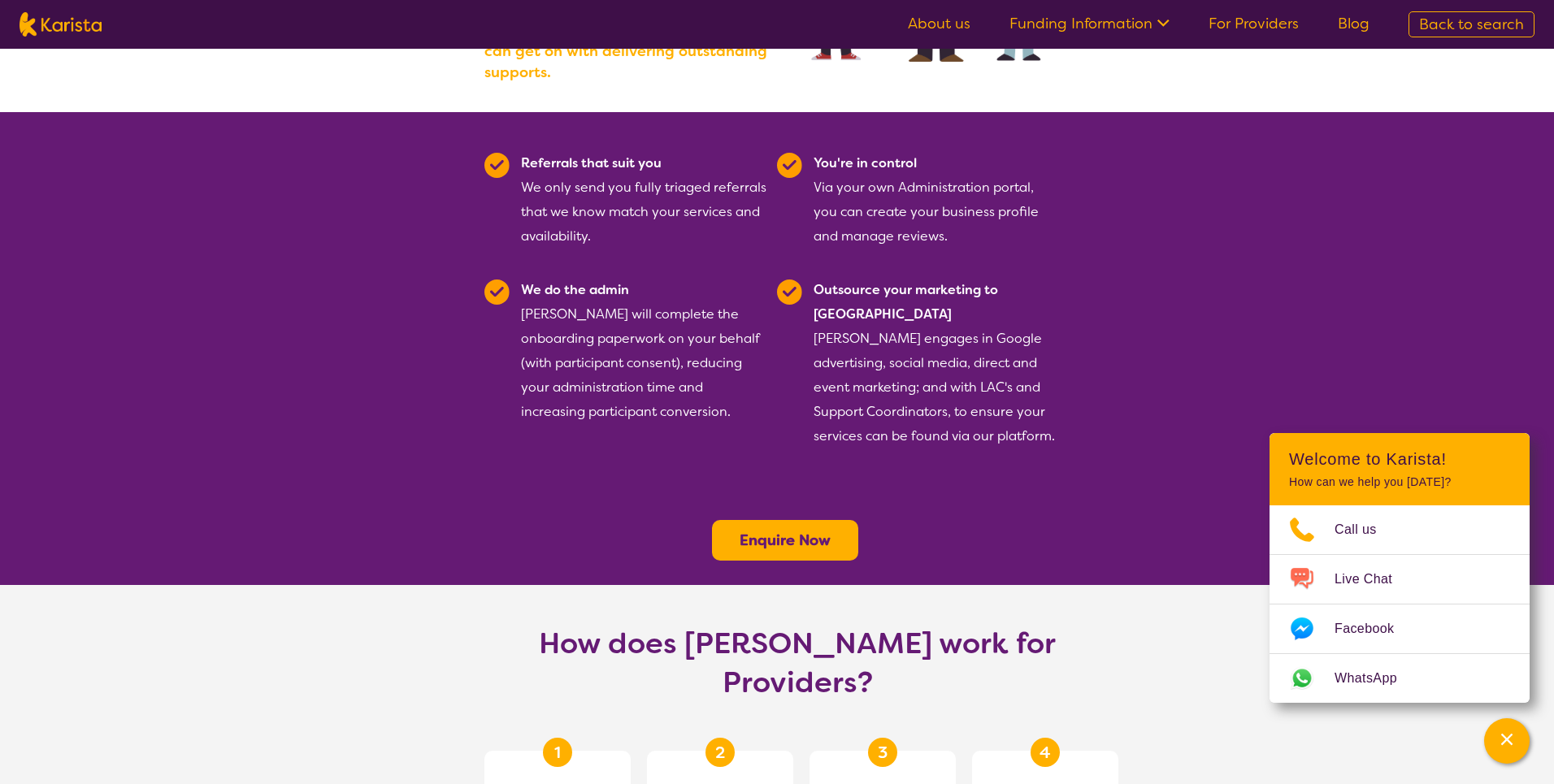
scroll to position [0, 0]
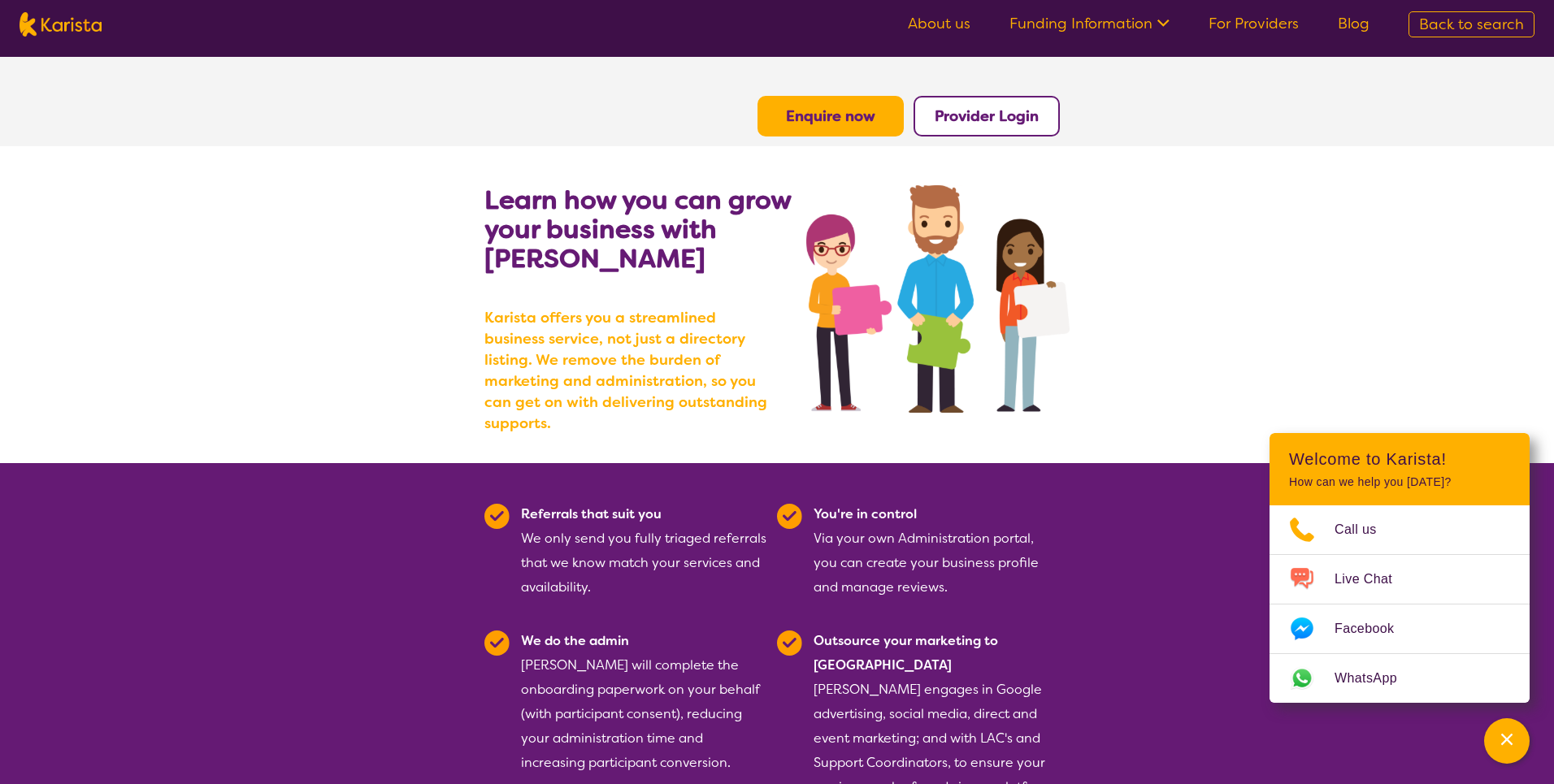
click at [89, 25] on img at bounding box center [60, 25] width 82 height 25
select select "NDIS"
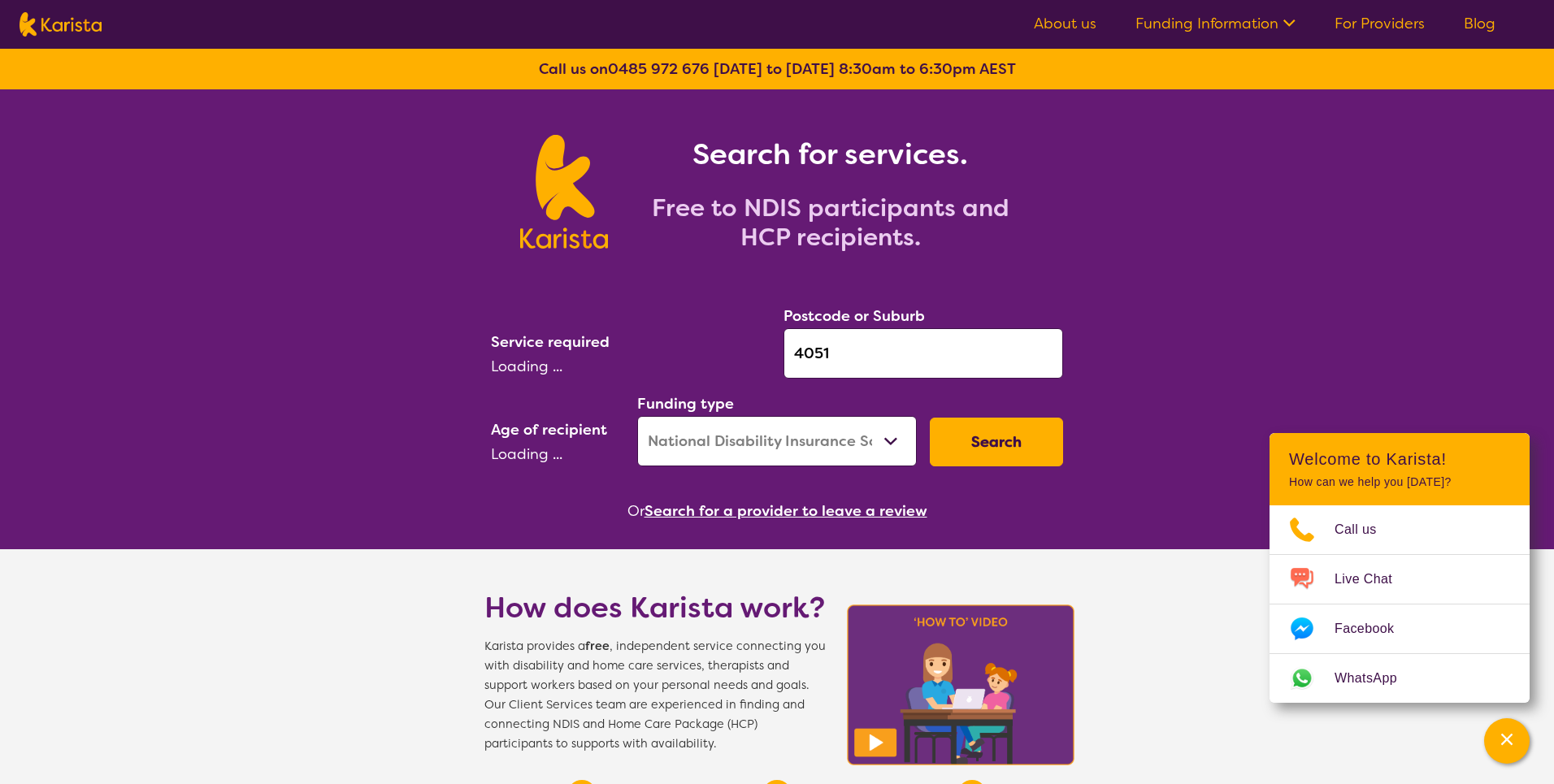
select select "Domestic and home help"
select select "AD"
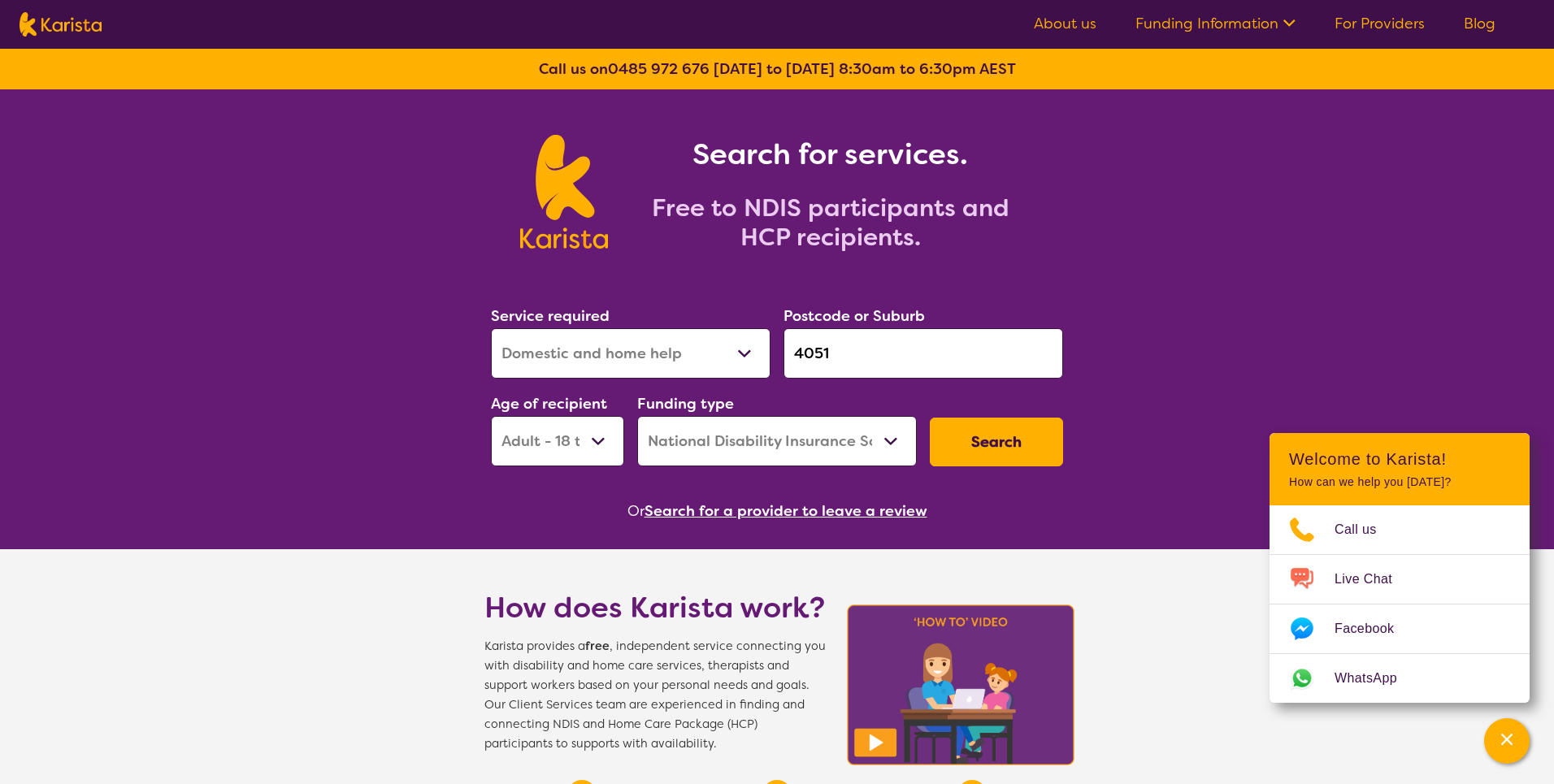
click at [867, 323] on label "Postcode or Suburb" at bounding box center [854, 316] width 142 height 19
click at [835, 348] on input "4051" at bounding box center [923, 353] width 280 height 50
click at [825, 350] on input "4051" at bounding box center [923, 353] width 280 height 50
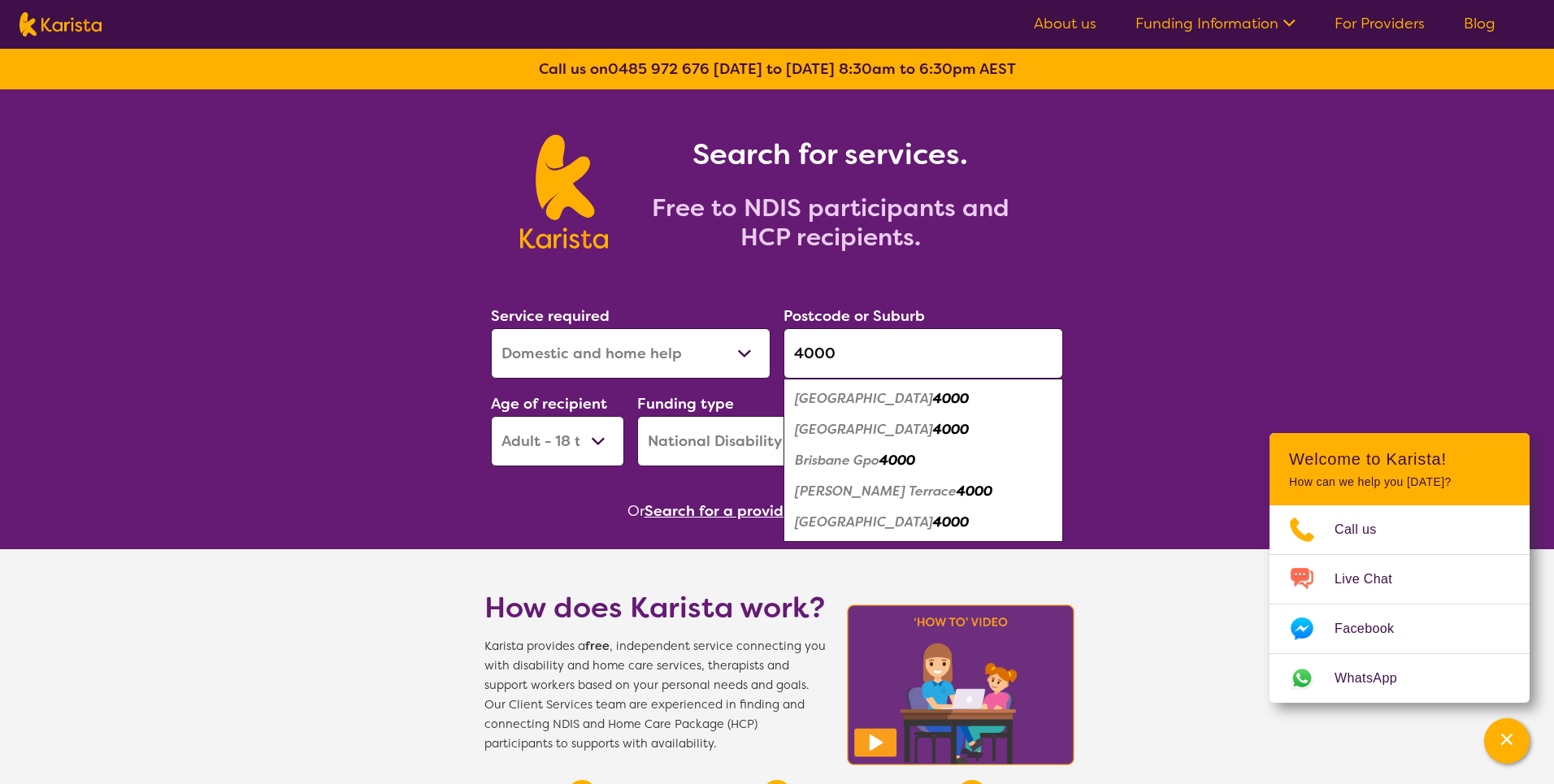
type input "4000"
click at [818, 432] on em "Brisbane City" at bounding box center [864, 429] width 138 height 17
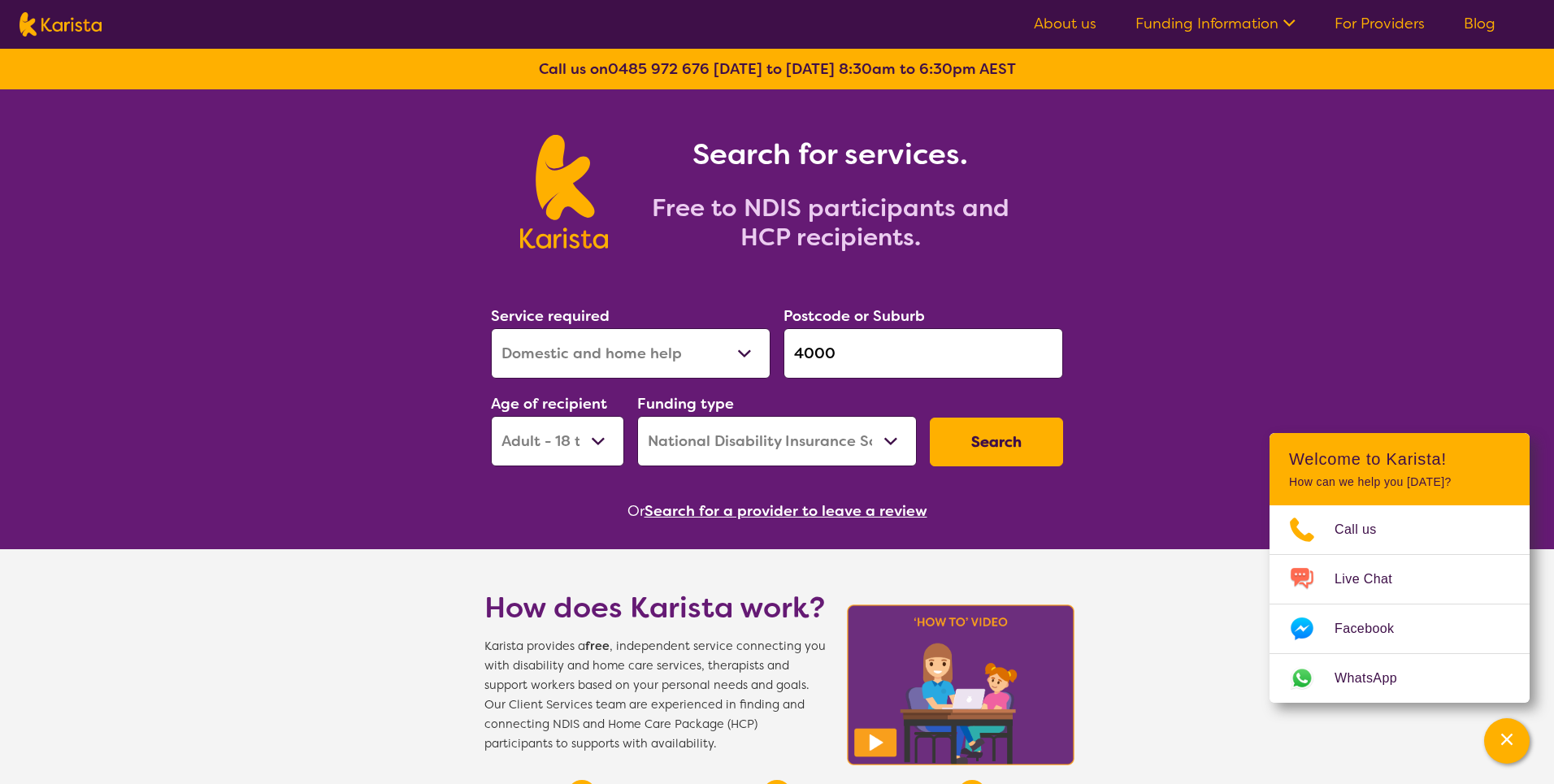
click at [608, 441] on select "Early Childhood - 0 to 9 Child - 10 to 11 Adolescent - 12 to 17 Adult - 18 to 6…" at bounding box center [558, 441] width 134 height 50
select select
click at [491, 416] on select "Early Childhood - 0 to 9 Child - 10 to 11 Adolescent - 12 to 17 Adult - 18 to 6…" at bounding box center [558, 441] width 134 height 50
click at [734, 450] on select "Home Care Package (HCP) National Disability Insurance Scheme (NDIS) I don't know" at bounding box center [777, 441] width 280 height 50
select select "HCP"
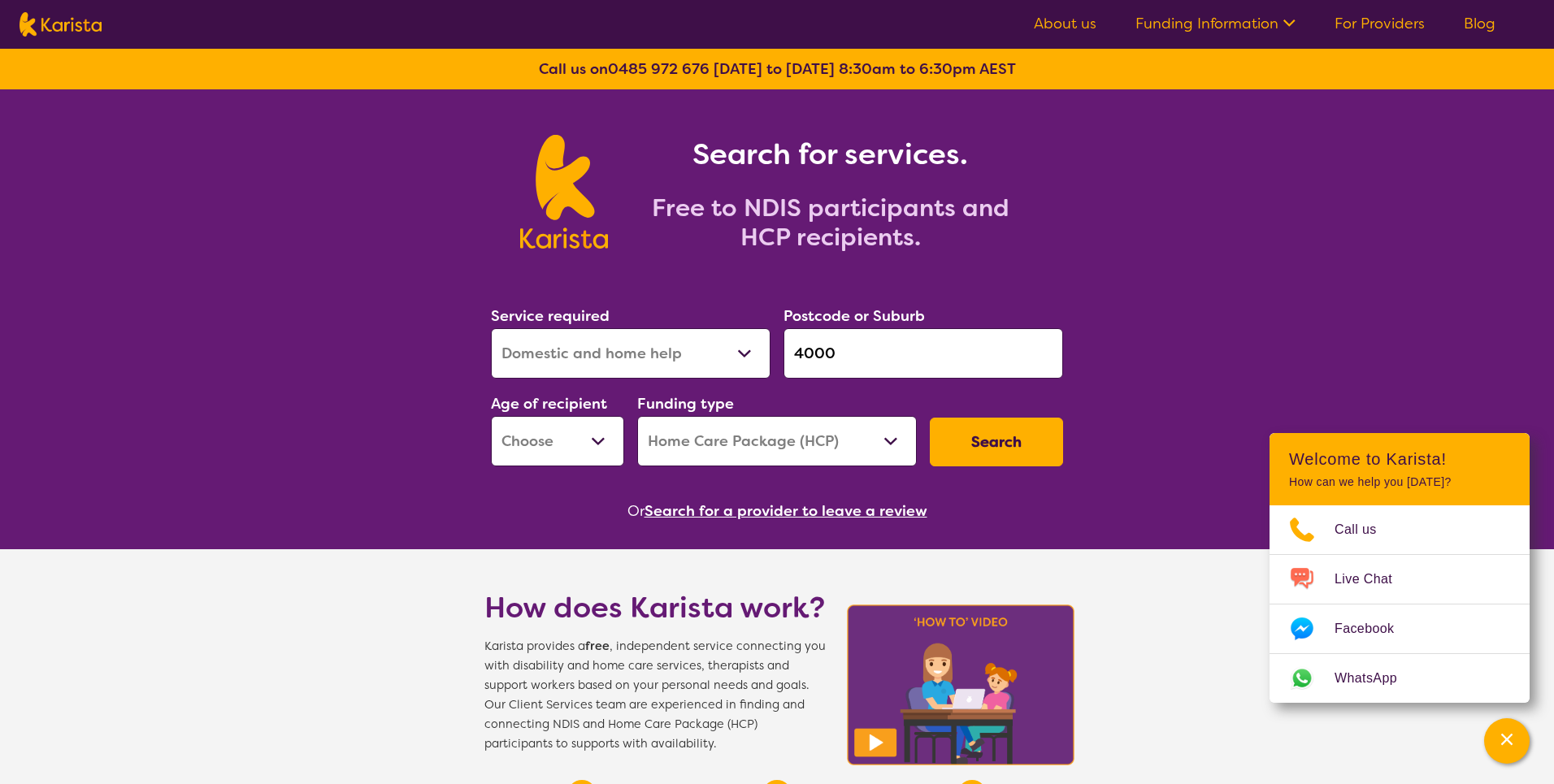
click at [637, 416] on select "Home Care Package (HCP) National Disability Insurance Scheme (NDIS) I don't know" at bounding box center [777, 441] width 280 height 50
click at [712, 448] on select "Home Care Package (HCP) National Disability Insurance Scheme (NDIS) I don't know" at bounding box center [777, 441] width 280 height 50
select select
click at [637, 416] on select "Home Care Package (HCP) National Disability Insurance Scheme (NDIS) I don't know" at bounding box center [777, 441] width 280 height 50
click at [1010, 436] on button "Search" at bounding box center [996, 442] width 134 height 49
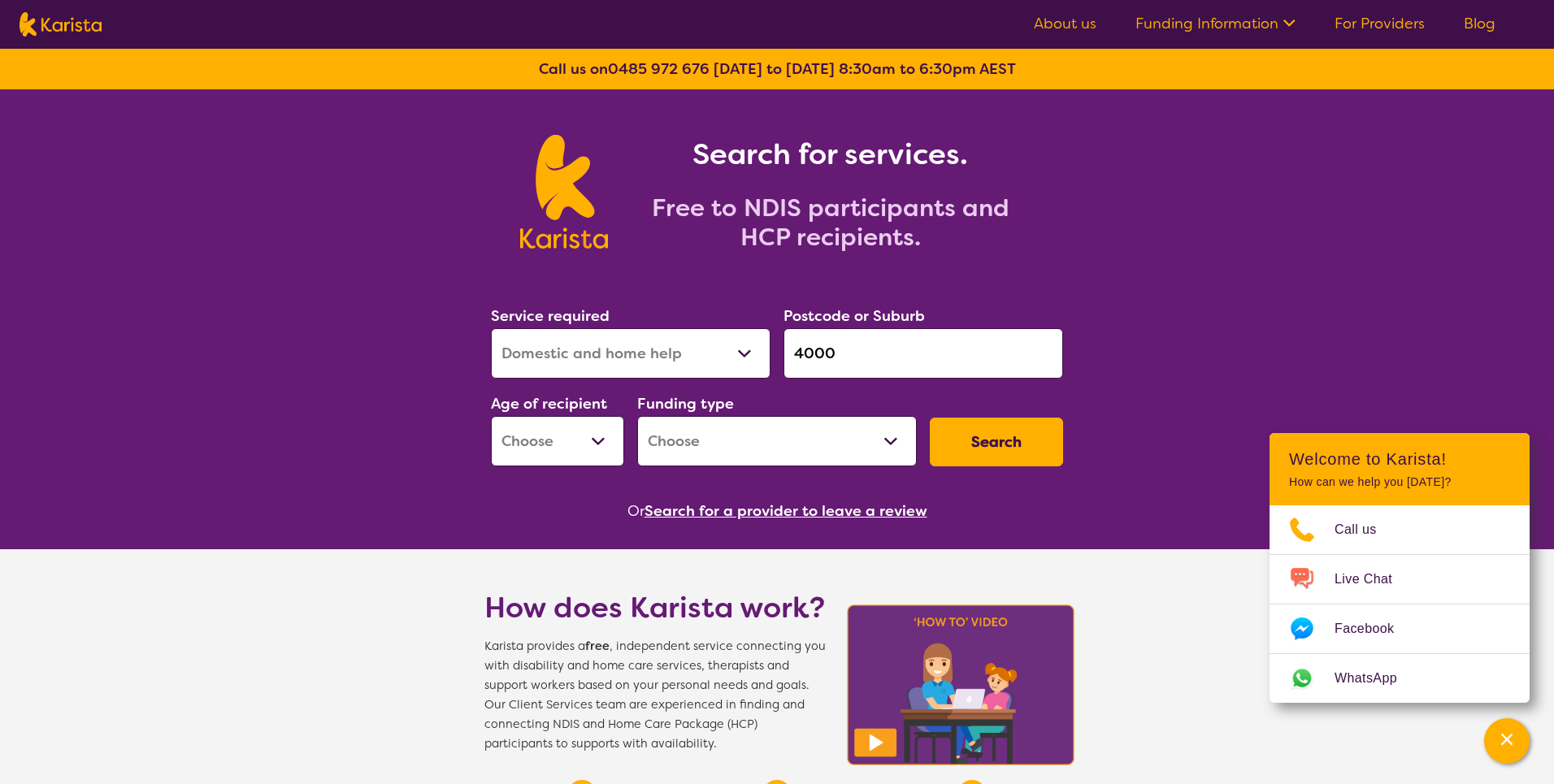
click at [592, 366] on select "Allied Health Assistant Assessment (ADHD or Autism) Behaviour support Counselli…" at bounding box center [631, 353] width 280 height 50
select select
click at [491, 328] on select "Allied Health Assistant Assessment (ADHD or Autism) Behaviour support Counselli…" at bounding box center [631, 353] width 280 height 50
click at [970, 436] on button "Search" at bounding box center [996, 442] width 134 height 49
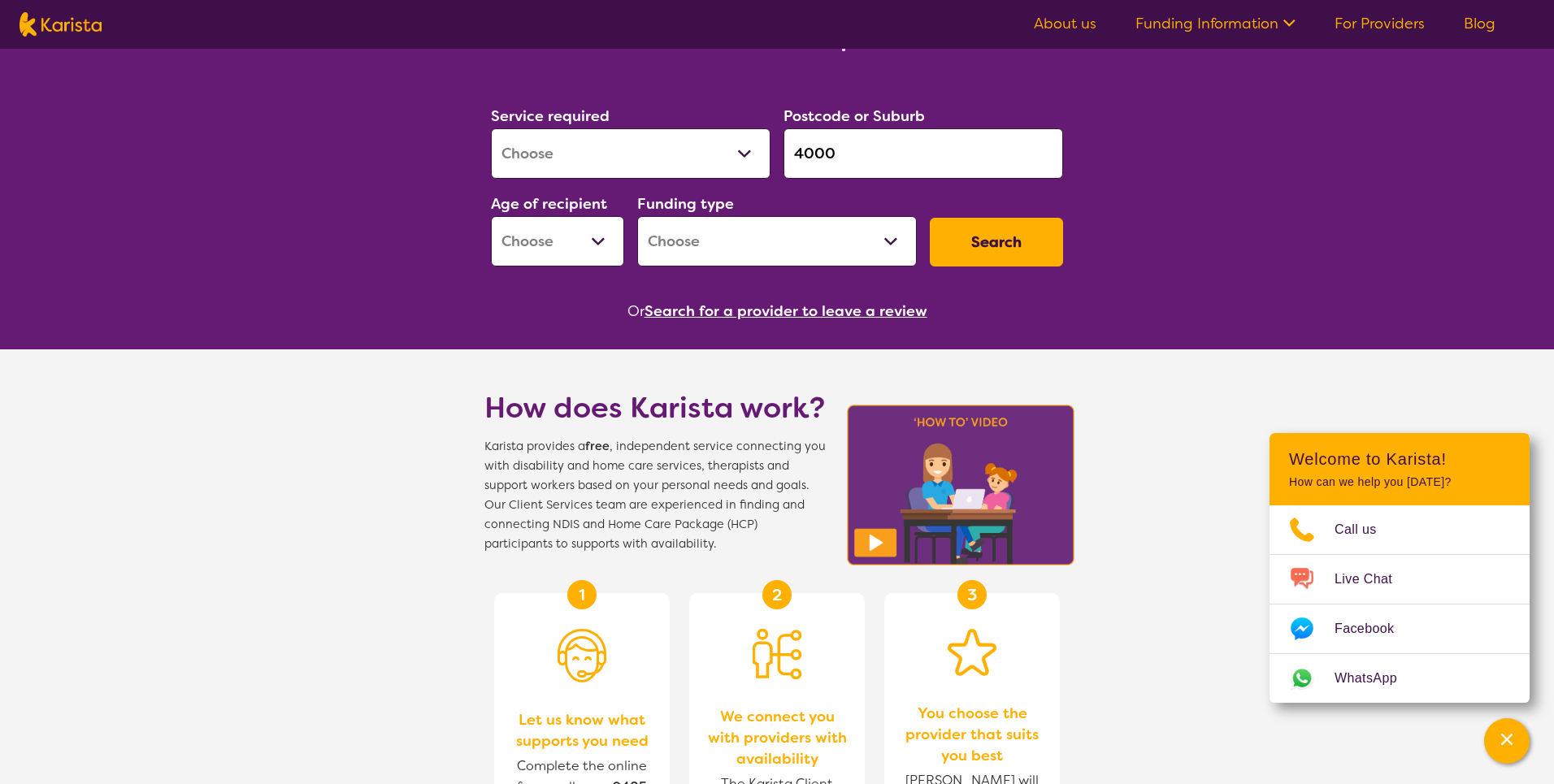
scroll to position [39, 0]
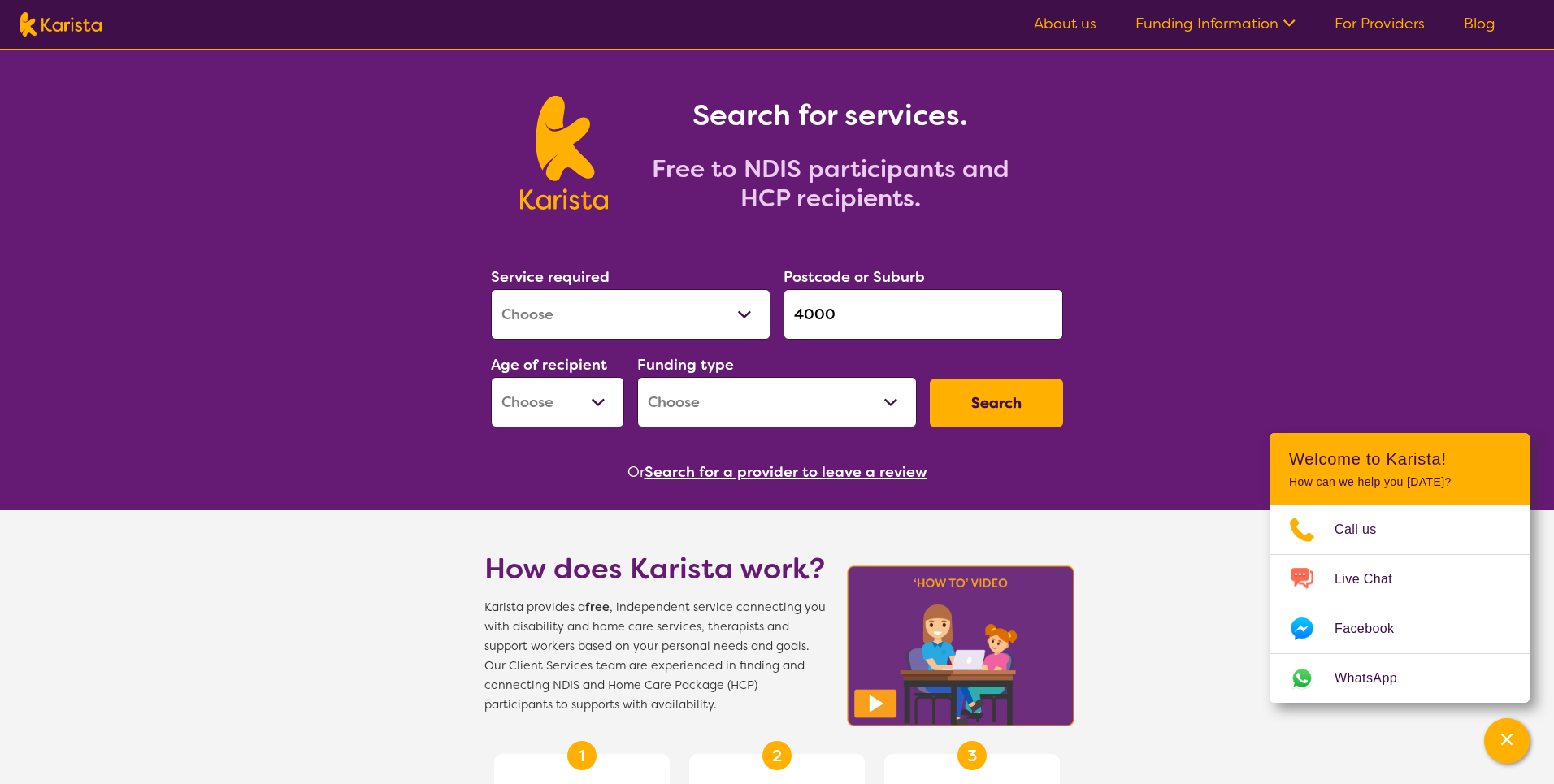
click at [752, 468] on button "Search for a provider to leave a review" at bounding box center [786, 473] width 283 height 25
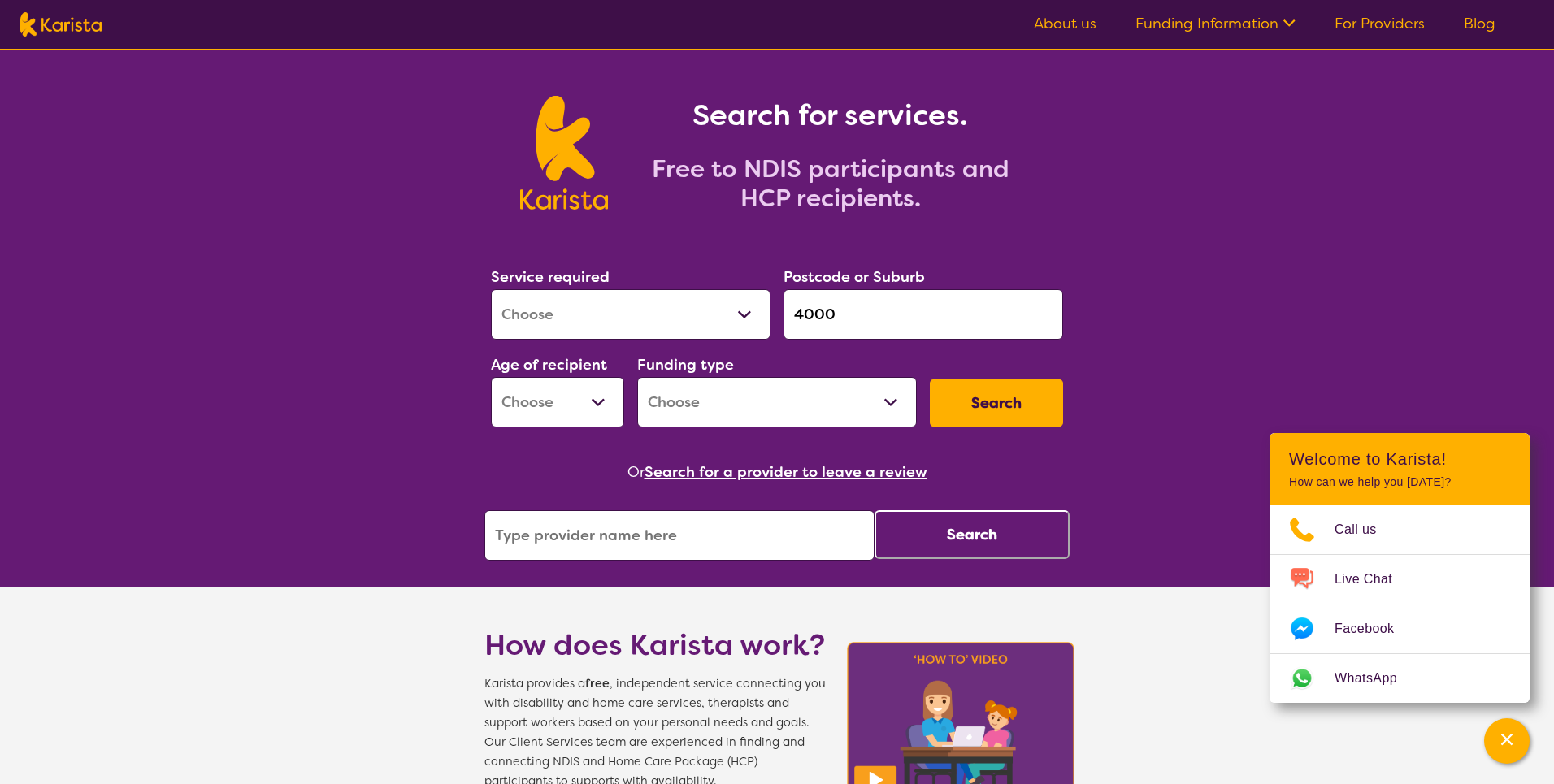
click at [660, 554] on input "search" at bounding box center [679, 535] width 390 height 50
type input "Direct Care"
click button "Search" at bounding box center [972, 534] width 195 height 49
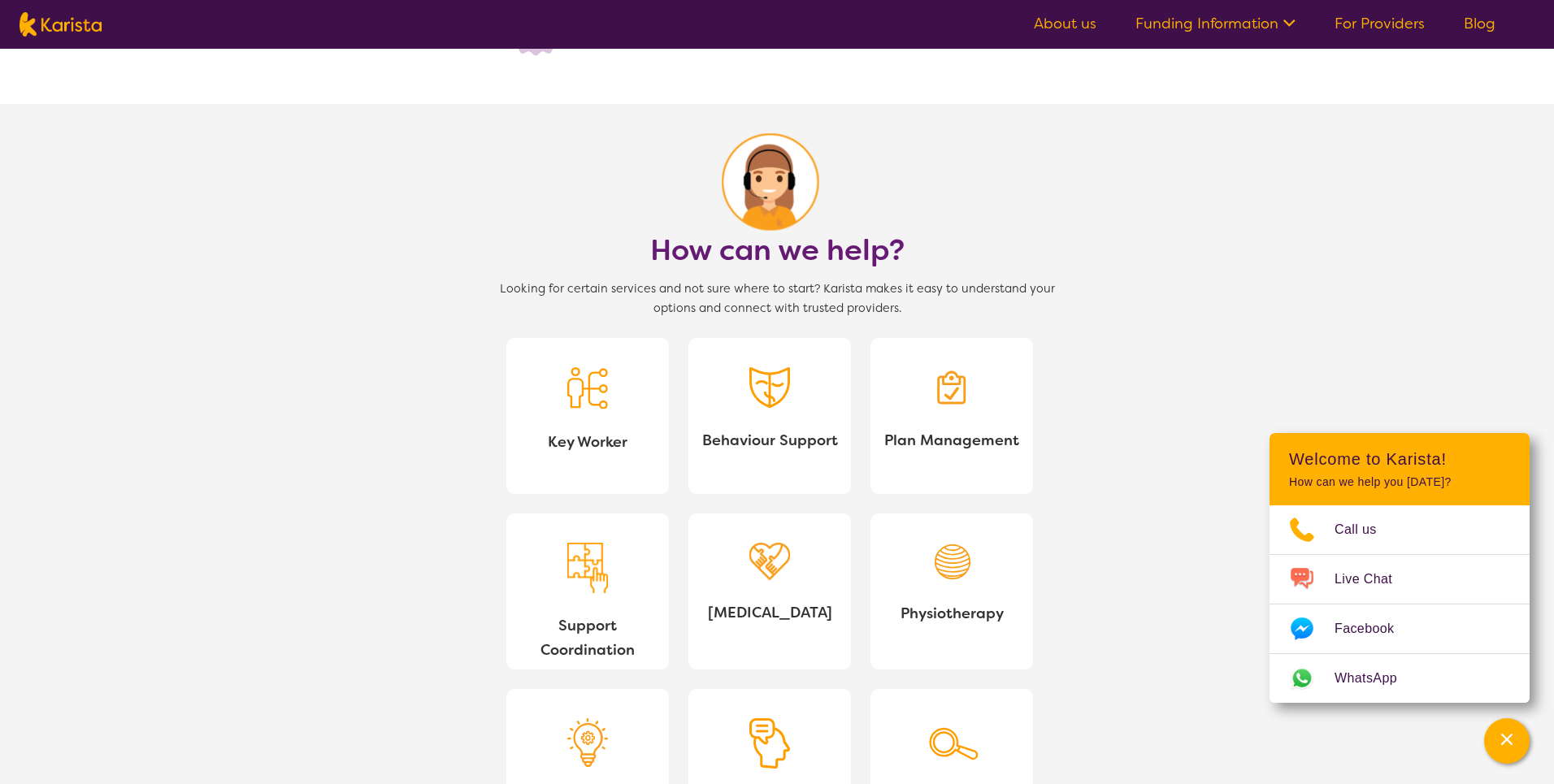
scroll to position [1259, 0]
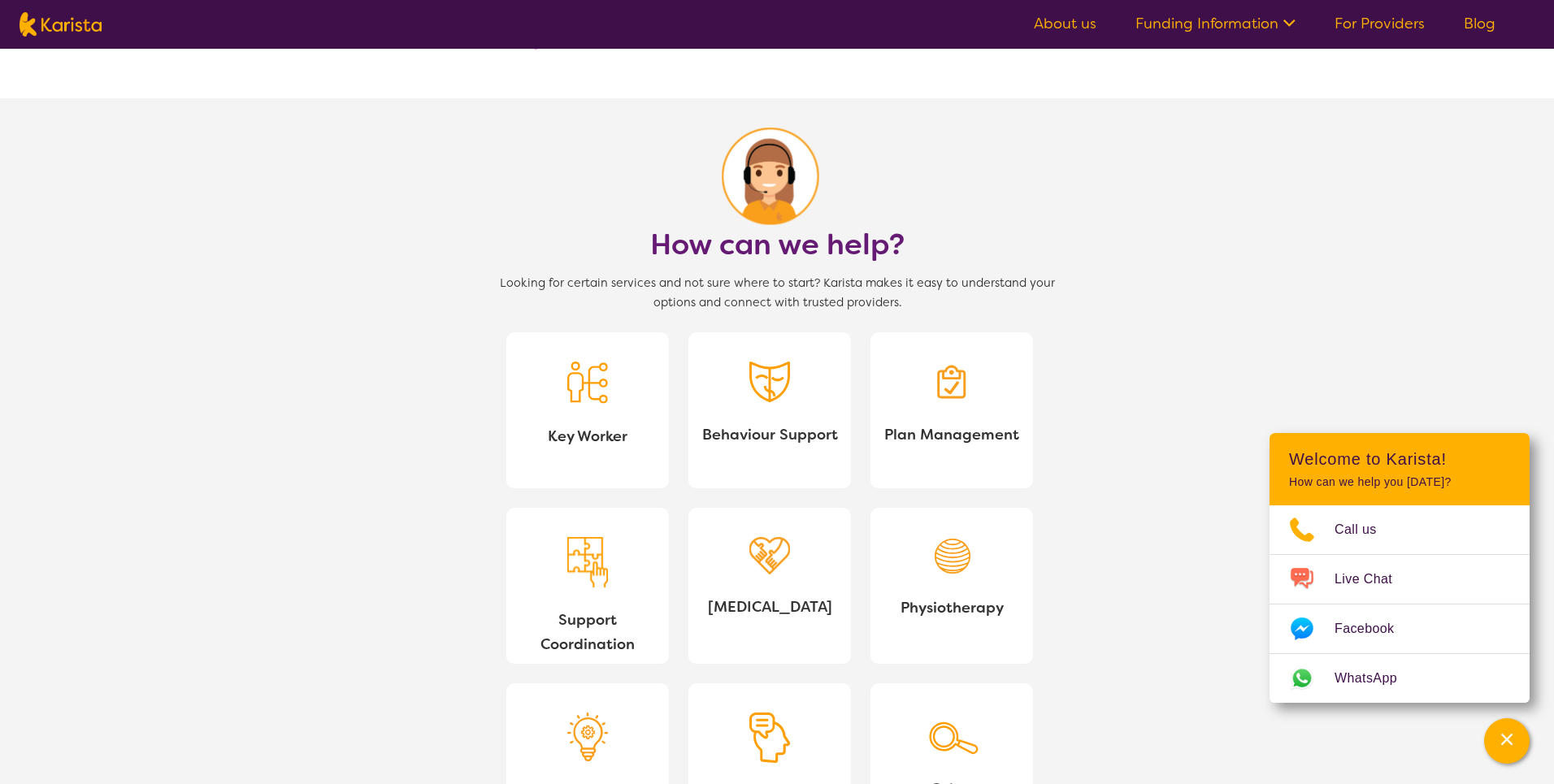
click at [581, 424] on span "Key Worker" at bounding box center [588, 436] width 136 height 25
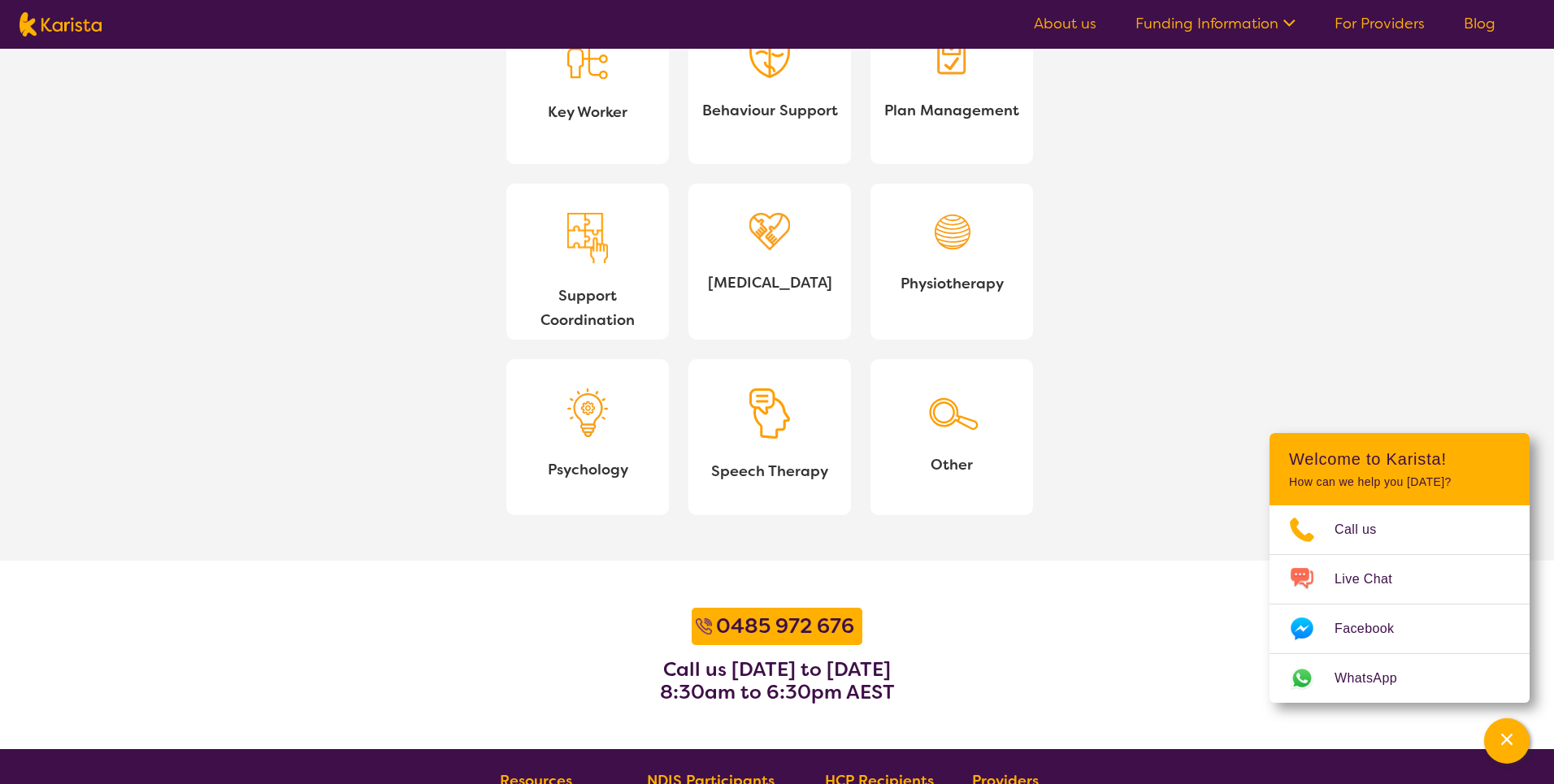
scroll to position [1458, 0]
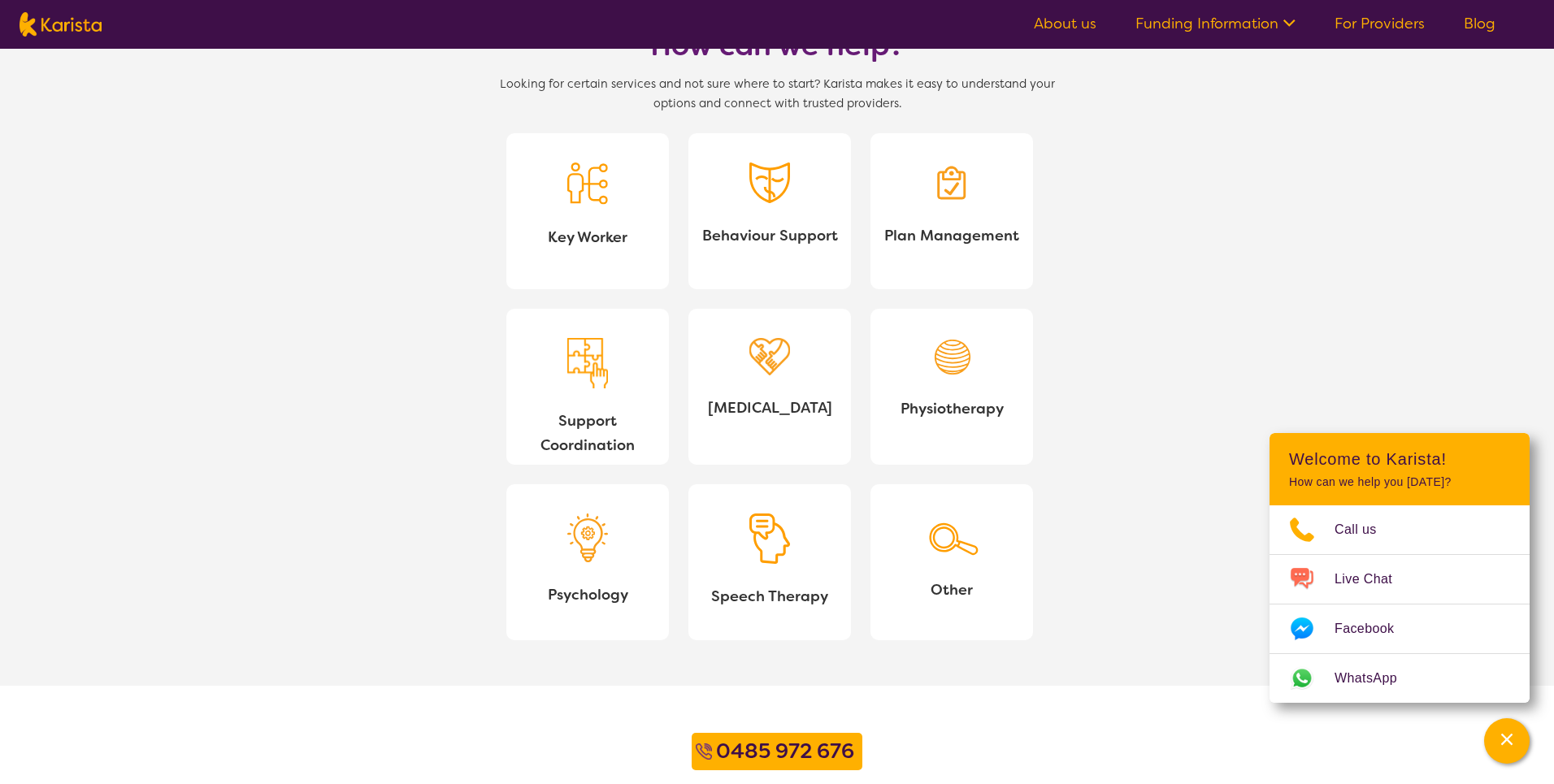
click at [923, 576] on link "Other" at bounding box center [951, 562] width 163 height 156
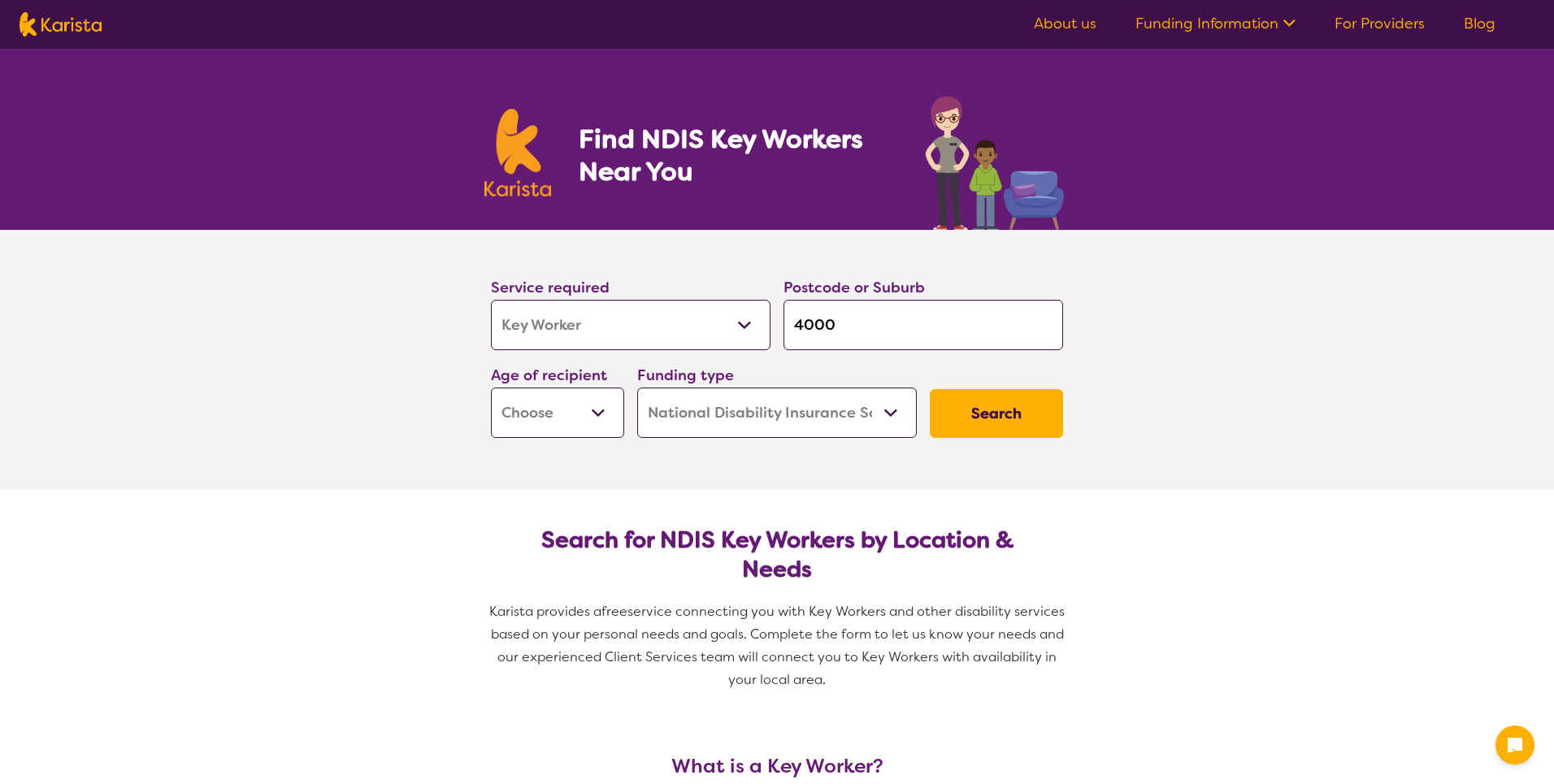
select select "Key Worker"
select select "NDIS"
select select "Key Worker"
select select "NDIS"
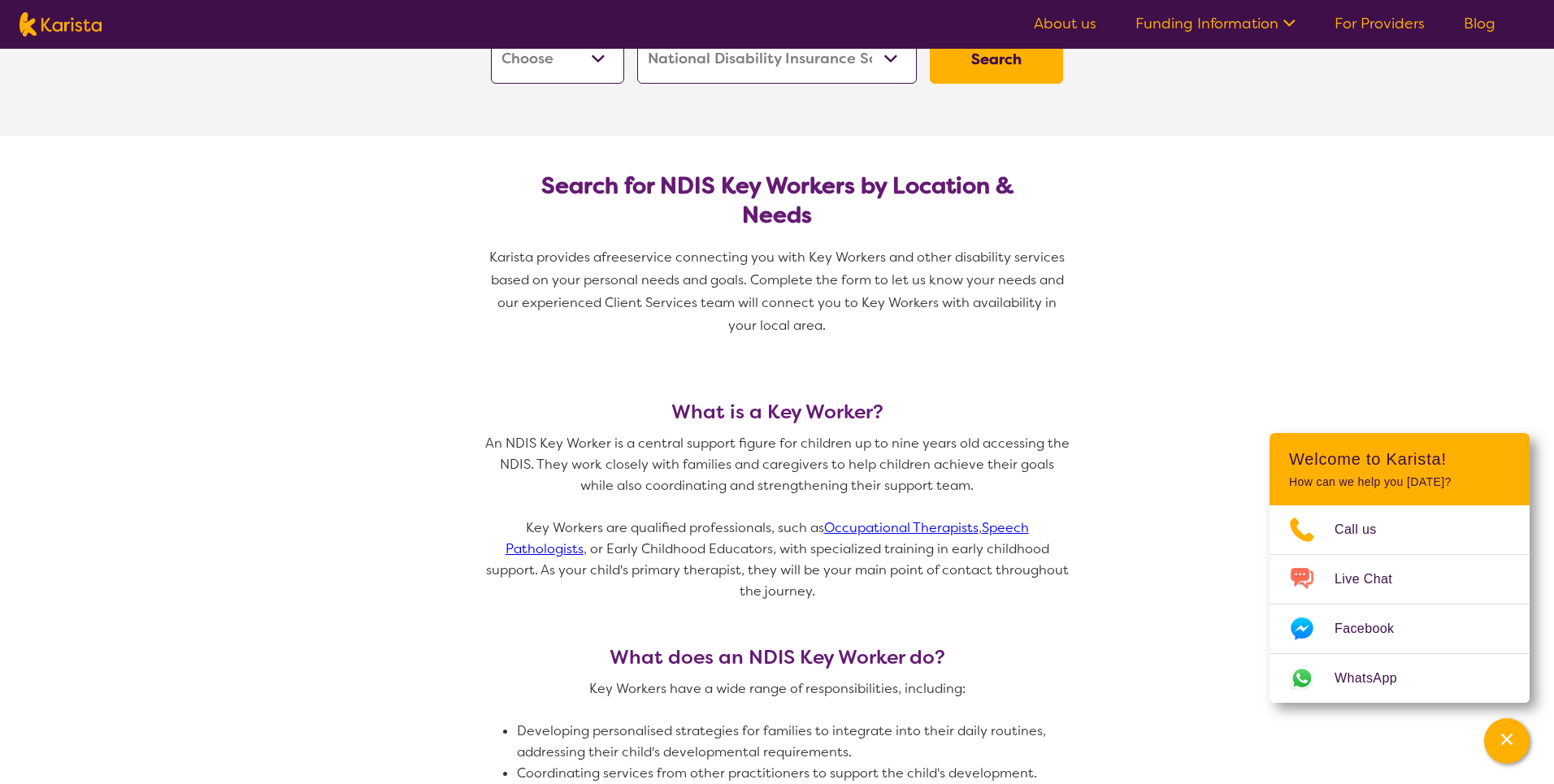
scroll to position [52, 0]
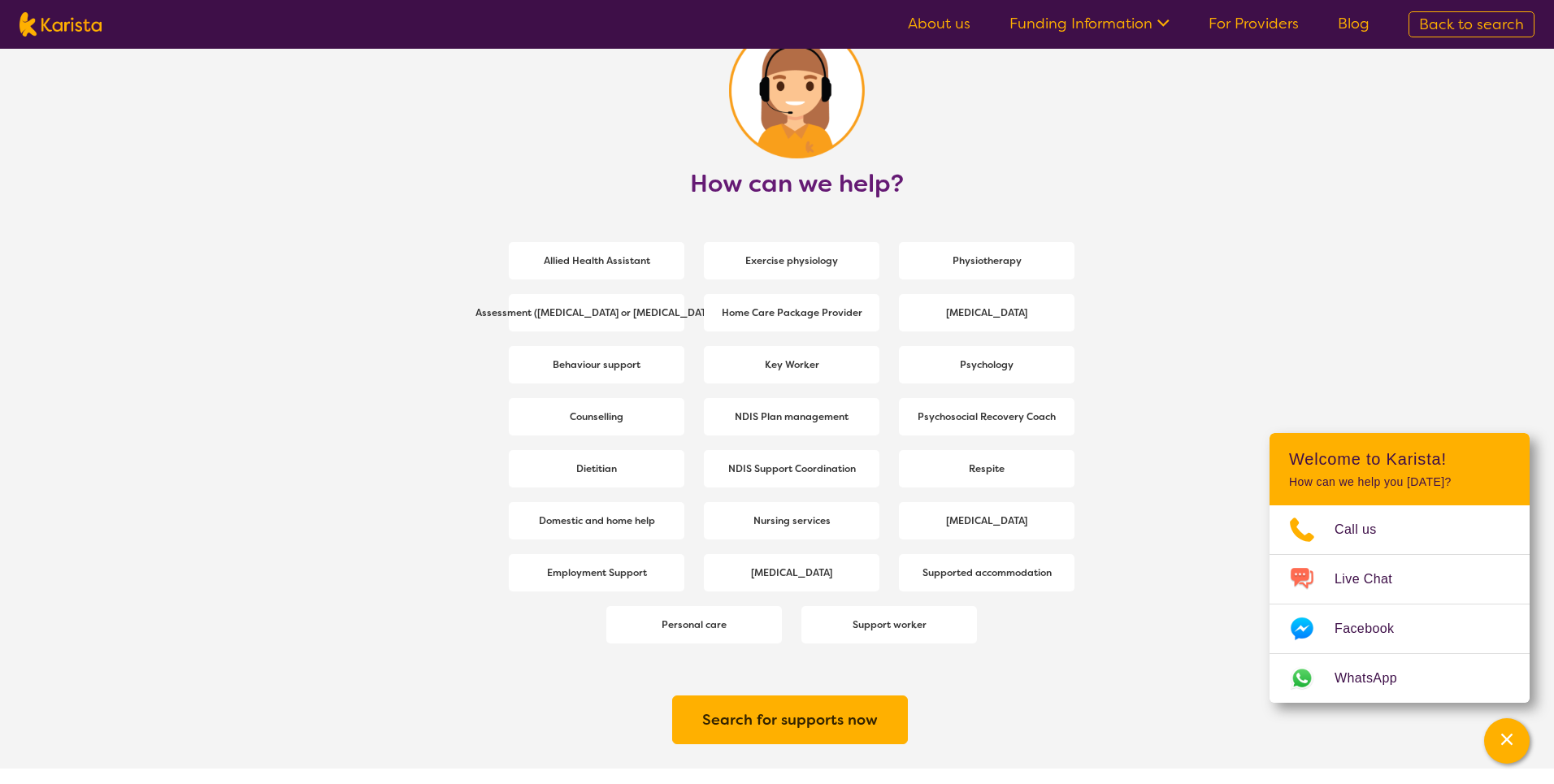
scroll to position [2071, 0]
click at [776, 304] on b "Home Care Package Provider" at bounding box center [791, 311] width 141 height 13
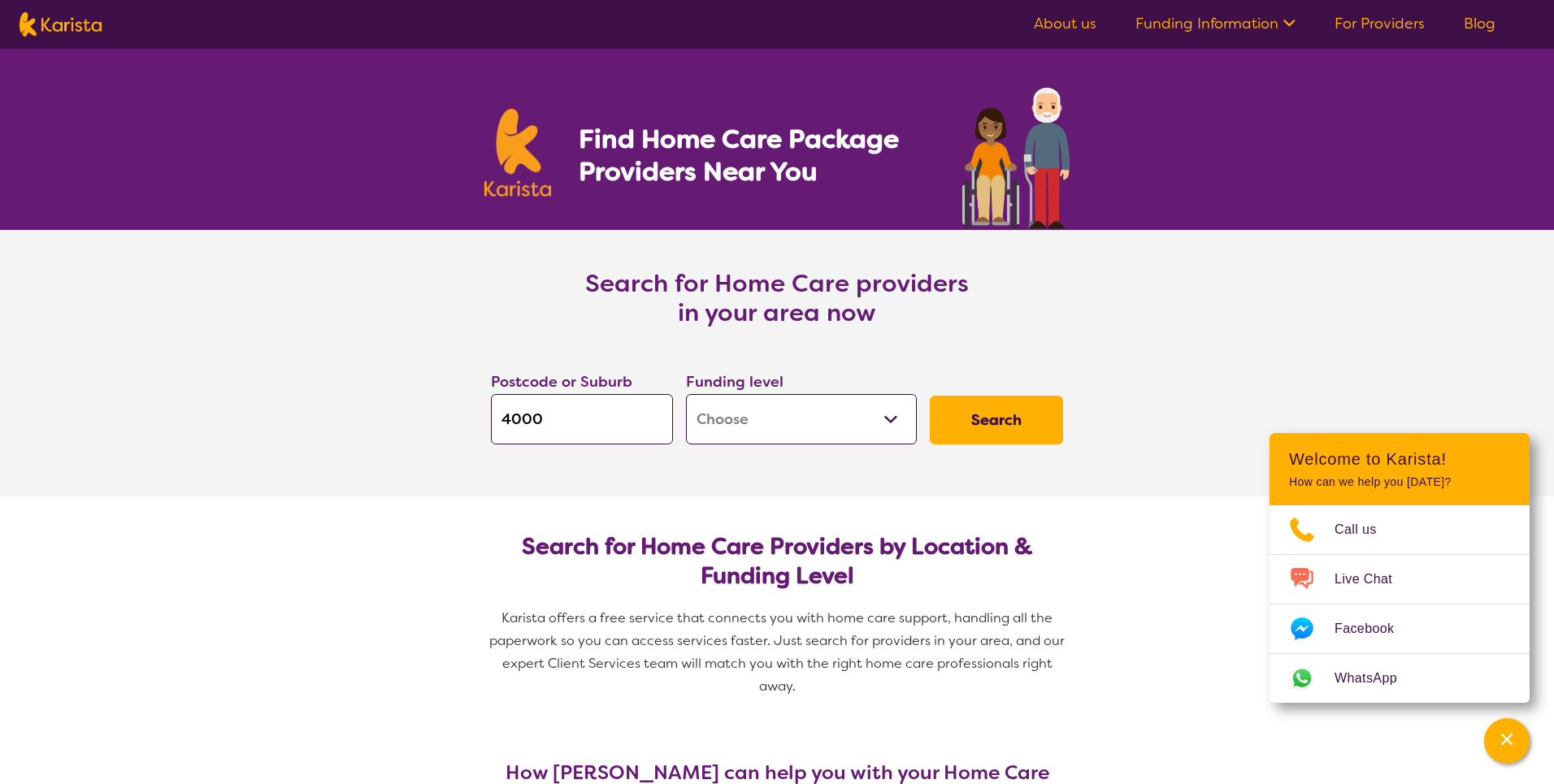
scroll to position [174, 0]
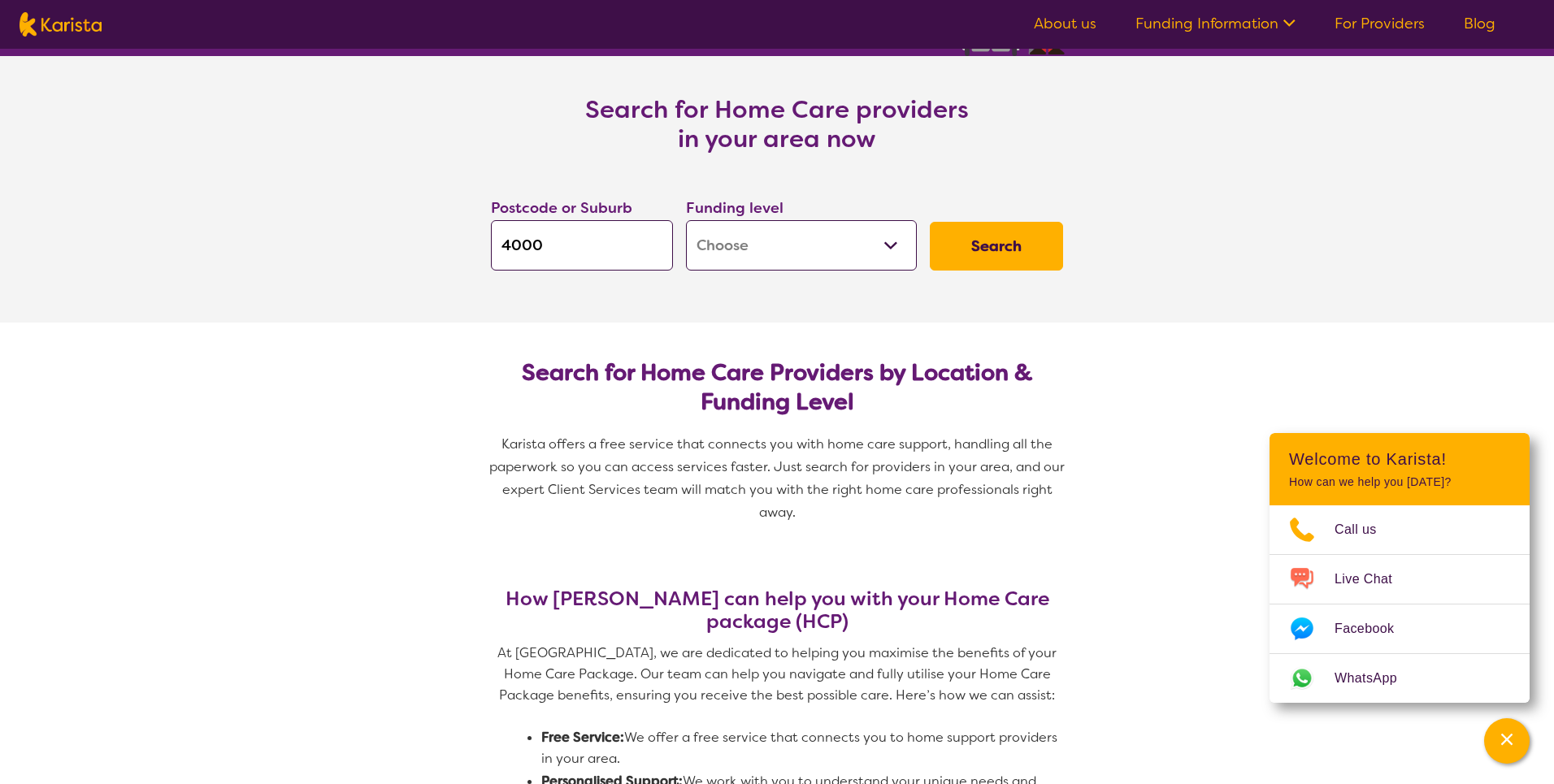
click at [648, 238] on input "4000" at bounding box center [582, 245] width 182 height 50
click at [846, 254] on select "Home Care Package - Level 1 Home Care Package - Level 2 Home Care Package - Lev…" at bounding box center [801, 245] width 231 height 50
select select "HCP3"
click at [686, 220] on select "Home Care Package - Level 1 Home Care Package - Level 2 Home Care Package - Lev…" at bounding box center [801, 245] width 231 height 50
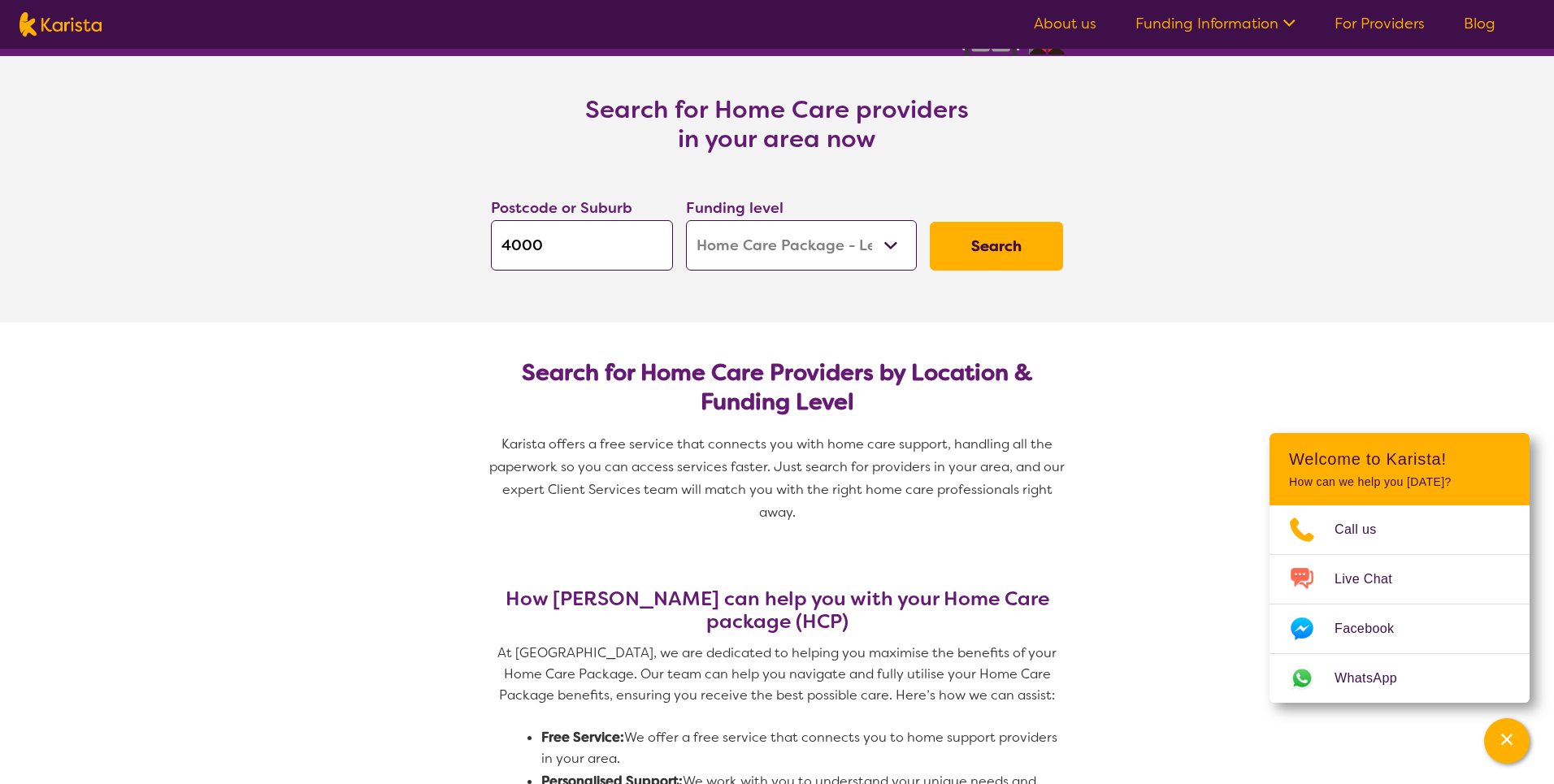
select select "HCP3"
click at [999, 248] on button "Search" at bounding box center [996, 246] width 134 height 49
